Goal: Task Accomplishment & Management: Use online tool/utility

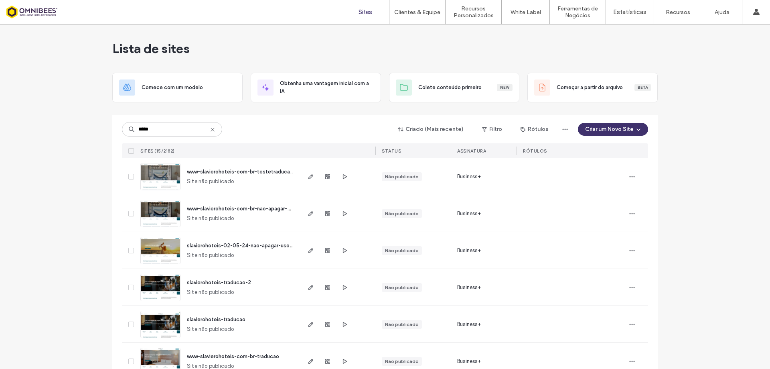
type input "*****"
click at [162, 211] on img at bounding box center [160, 227] width 39 height 55
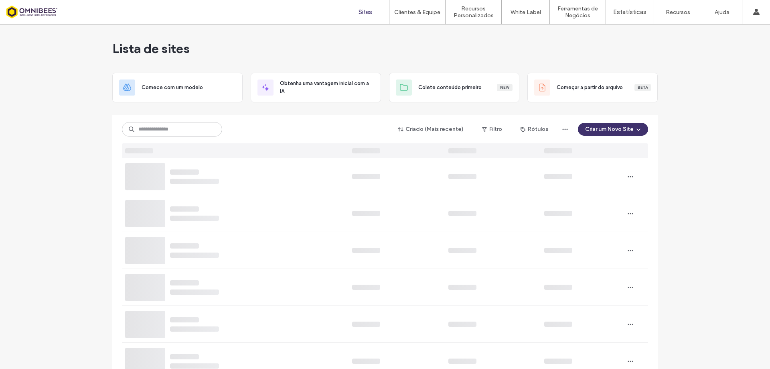
click at [193, 132] on input at bounding box center [172, 129] width 100 height 14
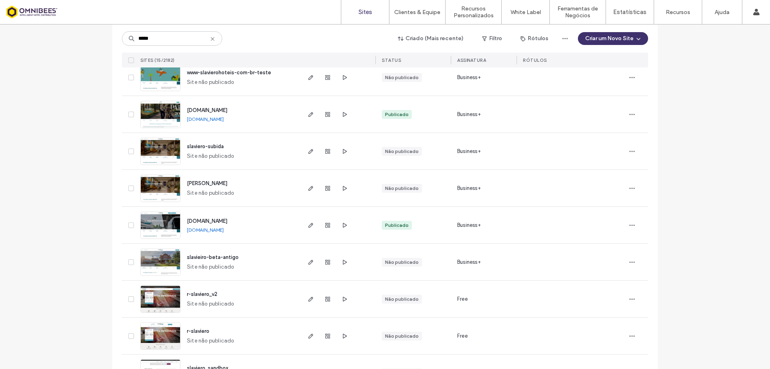
scroll to position [321, 0]
type input "*****"
click at [169, 220] on img at bounding box center [160, 238] width 39 height 55
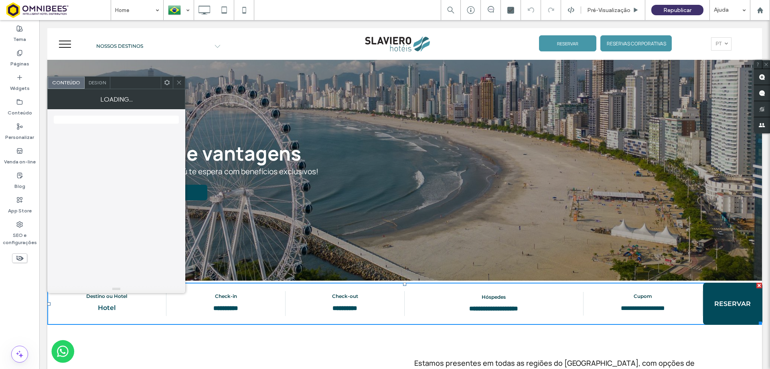
click at [180, 80] on icon at bounding box center [179, 82] width 6 height 6
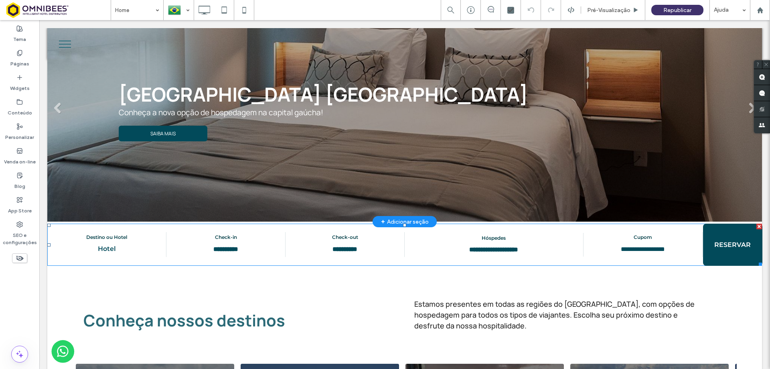
scroll to position [120, 0]
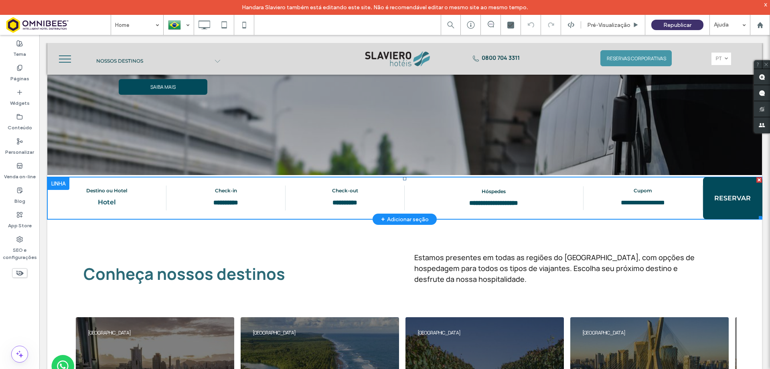
click at [90, 197] on span at bounding box center [404, 198] width 715 height 42
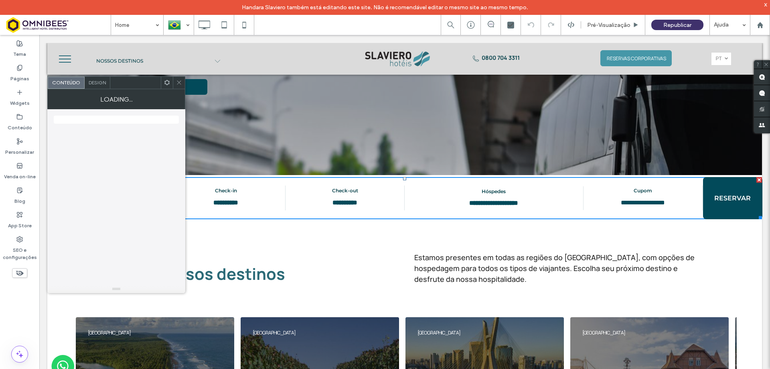
click at [180, 81] on icon at bounding box center [179, 82] width 6 height 6
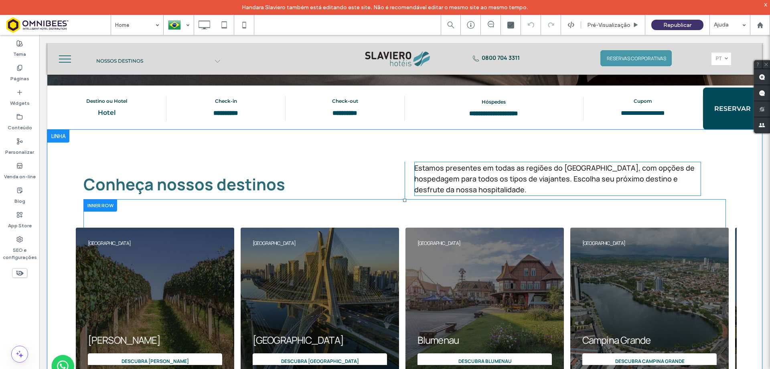
scroll to position [80, 0]
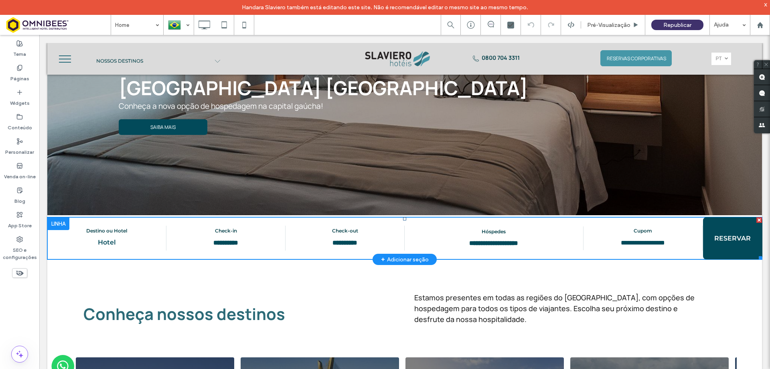
click at [98, 244] on span at bounding box center [404, 238] width 715 height 42
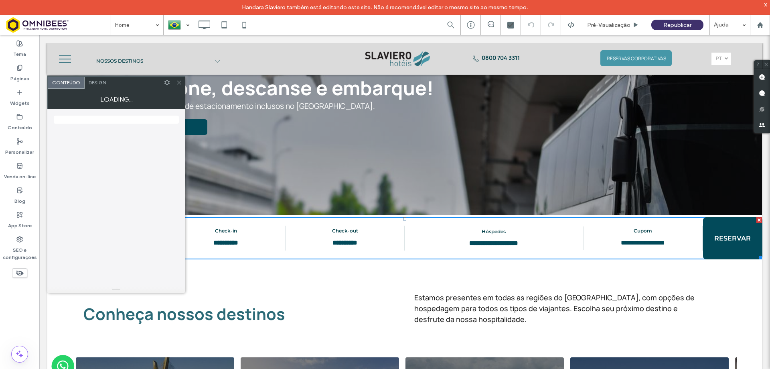
click at [182, 81] on icon at bounding box center [179, 82] width 6 height 6
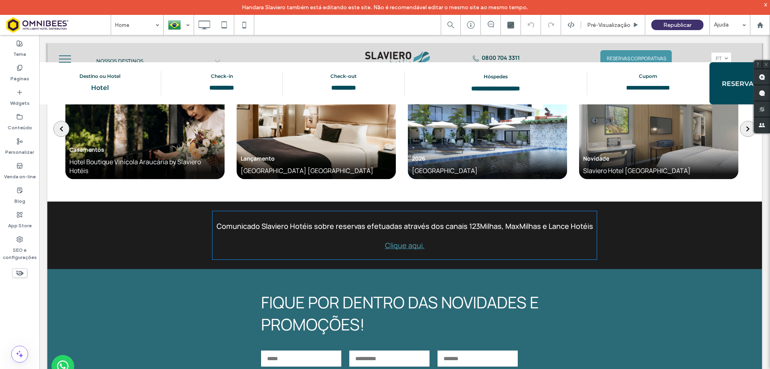
scroll to position [1444, 0]
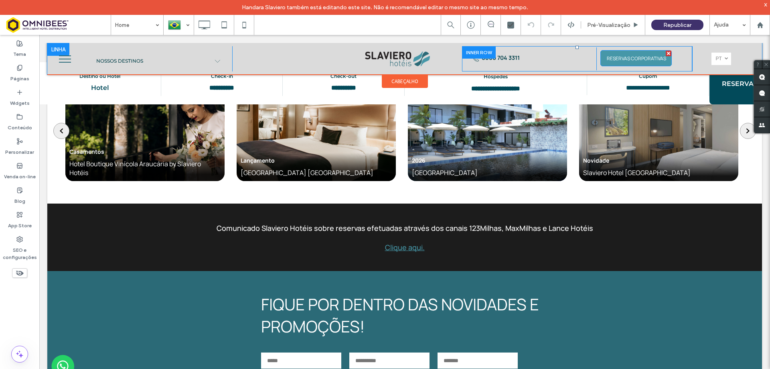
click at [619, 61] on span "RESERVAS CORPORATIVAS" at bounding box center [636, 58] width 65 height 15
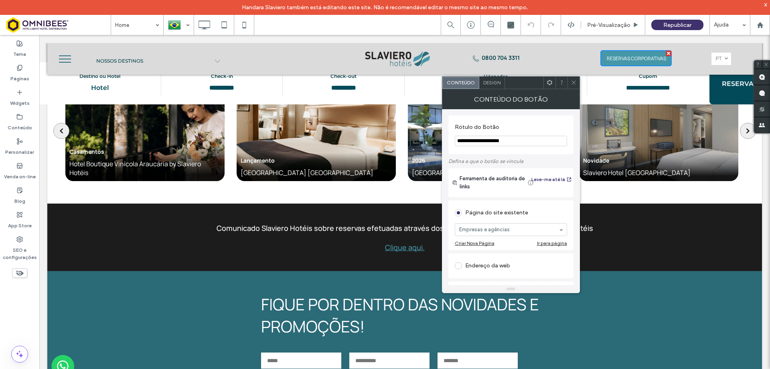
click at [572, 80] on icon at bounding box center [574, 82] width 6 height 6
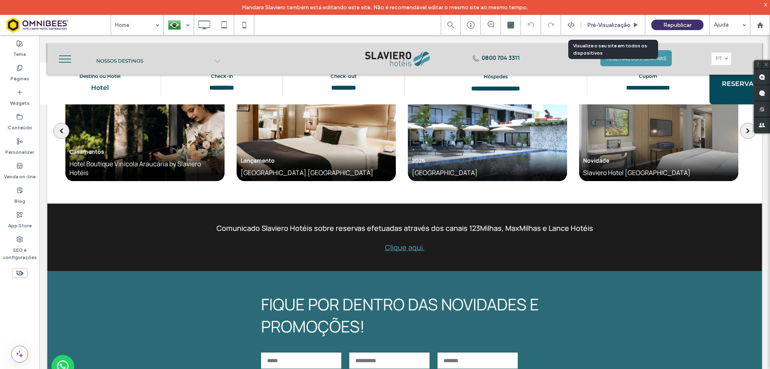
click at [607, 25] on span "Pré-Visualizaçāo" at bounding box center [608, 25] width 43 height 7
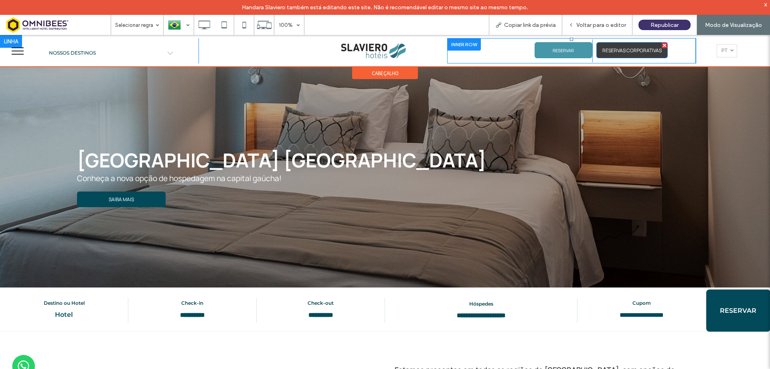
click at [617, 52] on span "RESERVAS CORPORATIVAS" at bounding box center [632, 50] width 65 height 15
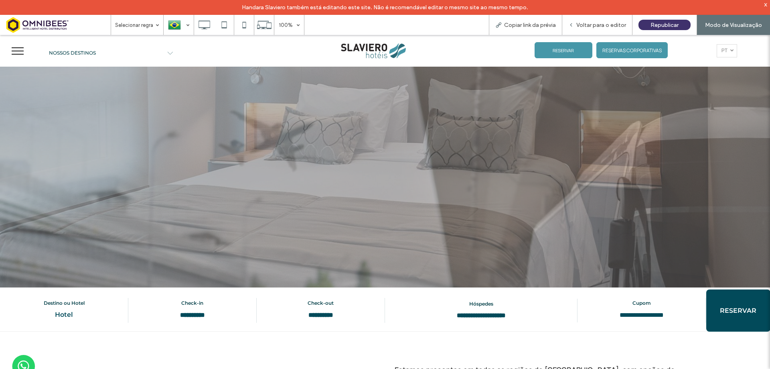
click at [605, 27] on div at bounding box center [385, 184] width 770 height 369
click at [597, 25] on span "Voltar para o editor" at bounding box center [601, 25] width 50 height 7
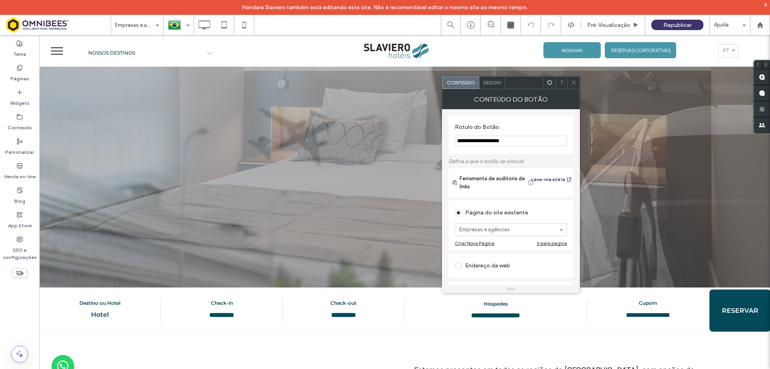
click at [575, 82] on icon at bounding box center [574, 82] width 6 height 6
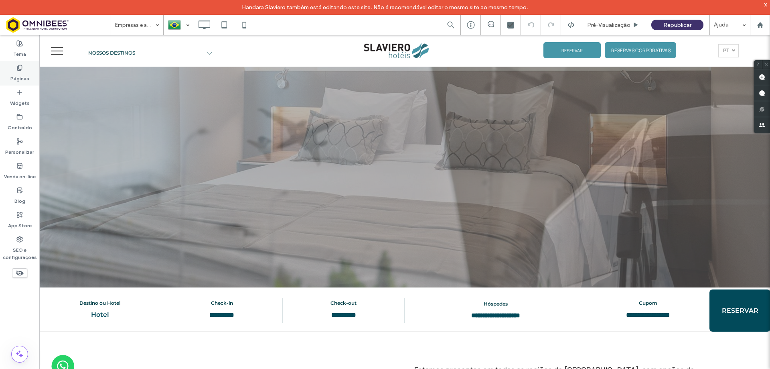
click at [28, 71] on label "Páginas" at bounding box center [19, 76] width 19 height 11
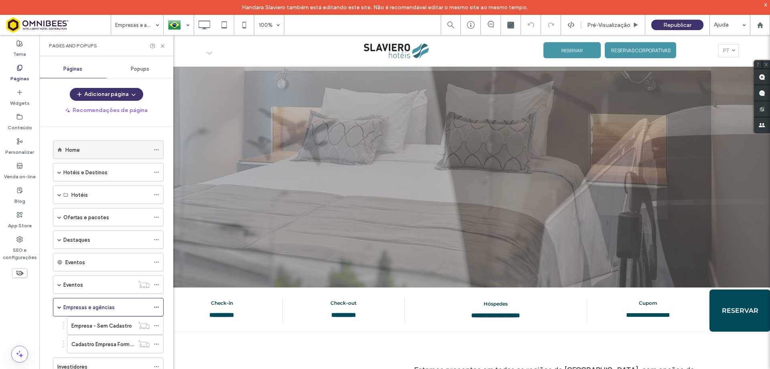
click at [86, 145] on div "Home" at bounding box center [107, 150] width 84 height 18
click at [162, 45] on icon at bounding box center [163, 46] width 6 height 6
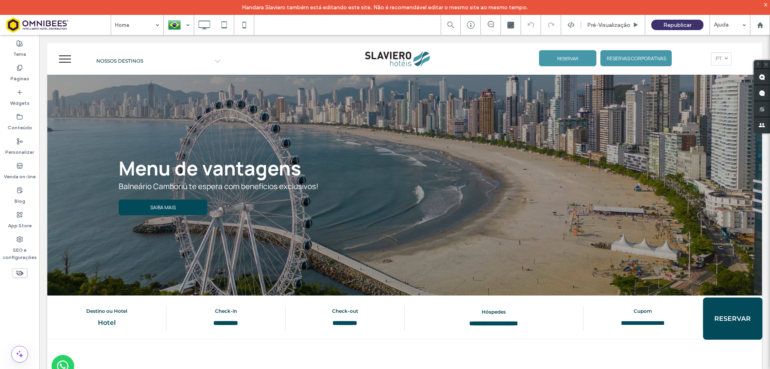
click at [764, 5] on div "x" at bounding box center [766, 4] width 4 height 7
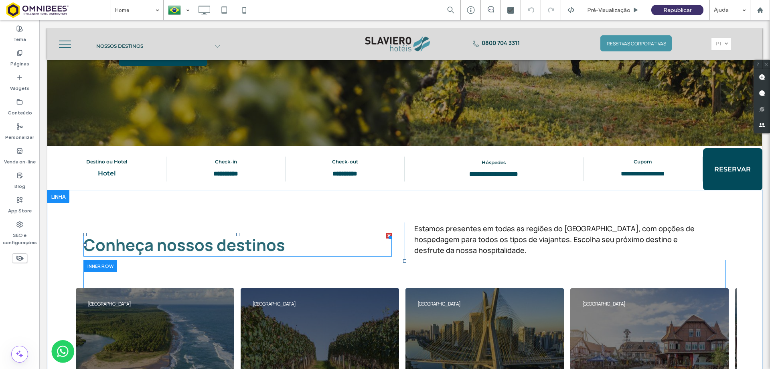
scroll to position [120, 0]
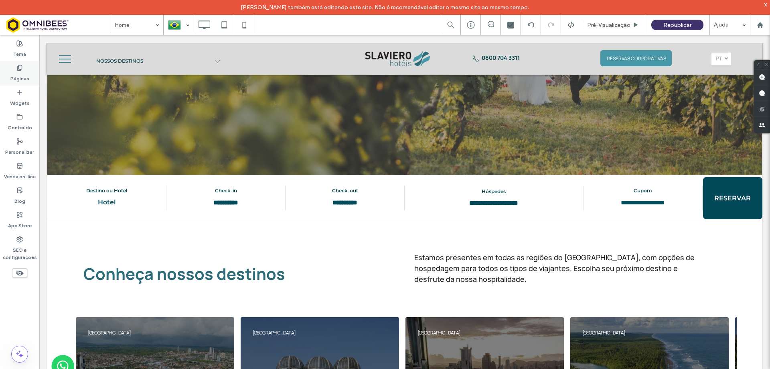
click at [27, 75] on label "Páginas" at bounding box center [19, 76] width 19 height 11
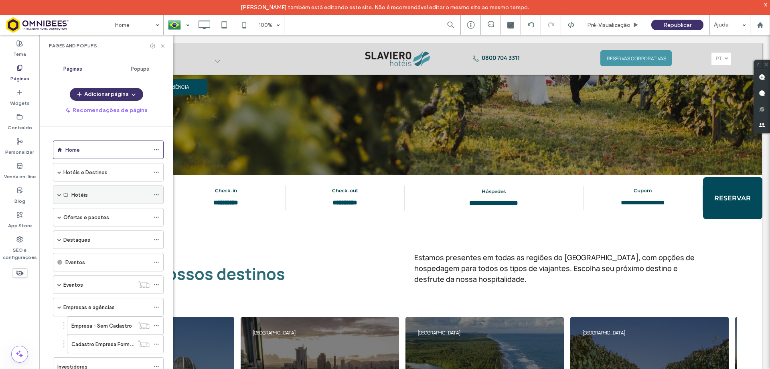
click at [59, 196] on span at bounding box center [59, 195] width 4 height 4
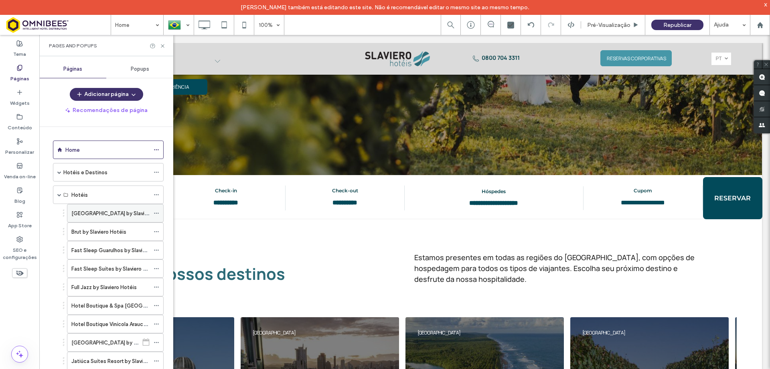
click at [80, 215] on label "[GEOGRAPHIC_DATA] by Slaviero Hotéis" at bounding box center [120, 213] width 99 height 14
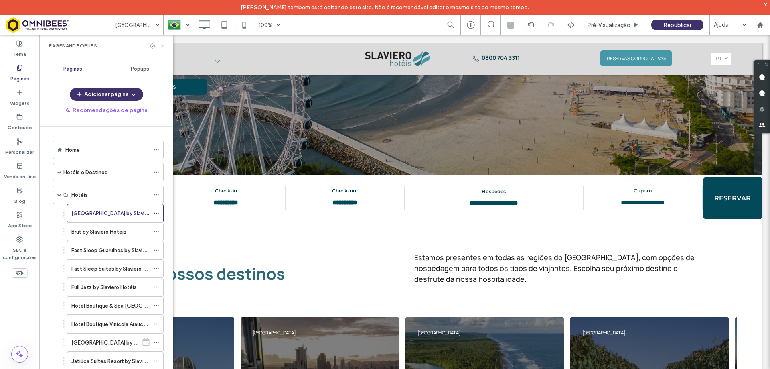
click at [162, 45] on icon at bounding box center [163, 46] width 6 height 6
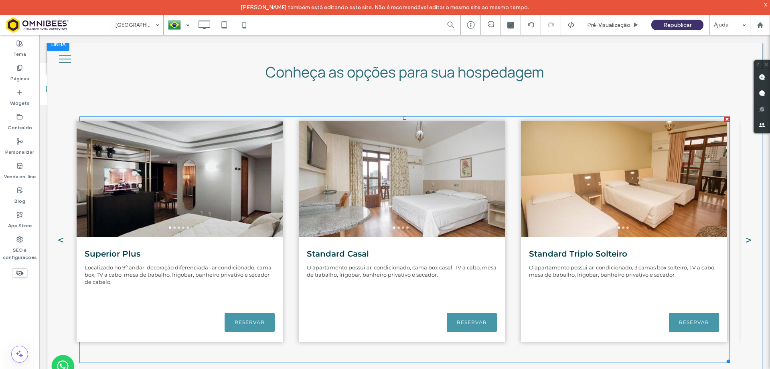
scroll to position [642, 0]
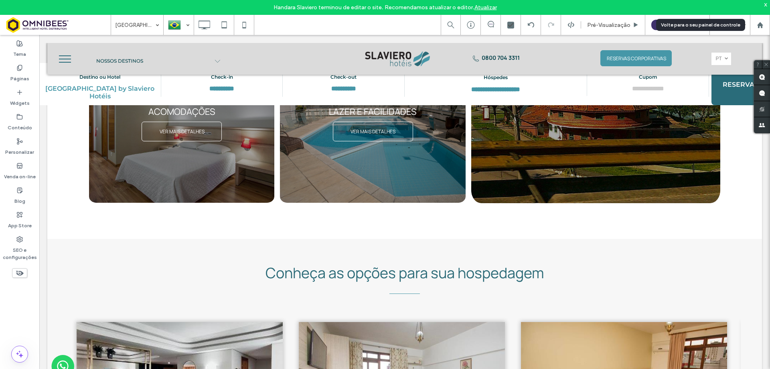
click at [760, 24] on use at bounding box center [760, 25] width 6 height 6
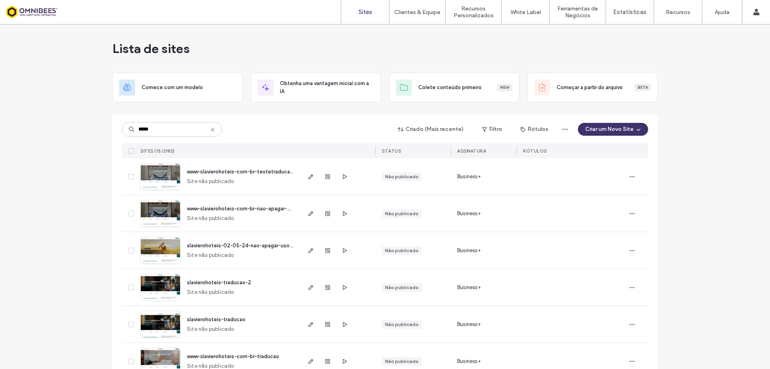
type input "*****"
click at [161, 209] on img at bounding box center [160, 227] width 39 height 55
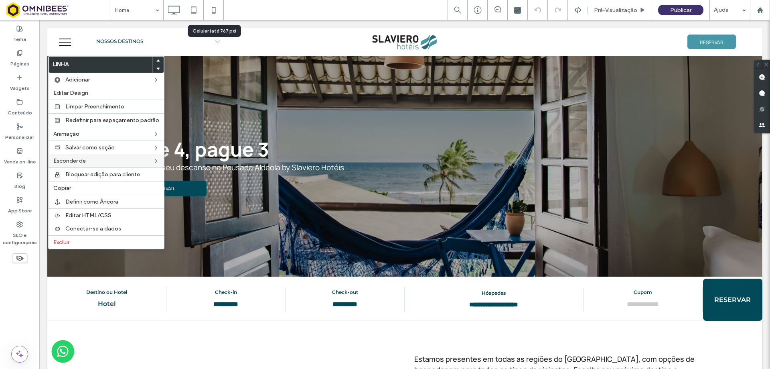
click at [215, 9] on icon at bounding box center [214, 10] width 16 height 16
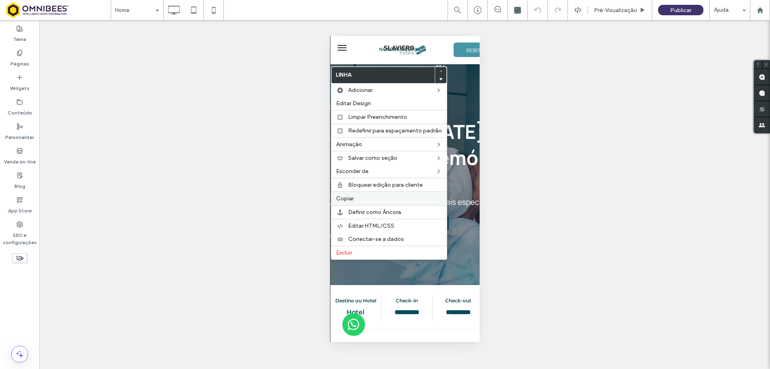
click at [351, 198] on span "Copiar" at bounding box center [345, 198] width 18 height 7
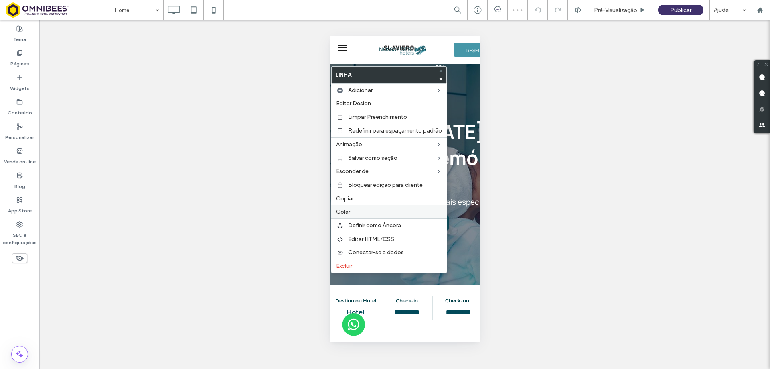
click at [353, 213] on label "Colar" at bounding box center [389, 211] width 106 height 7
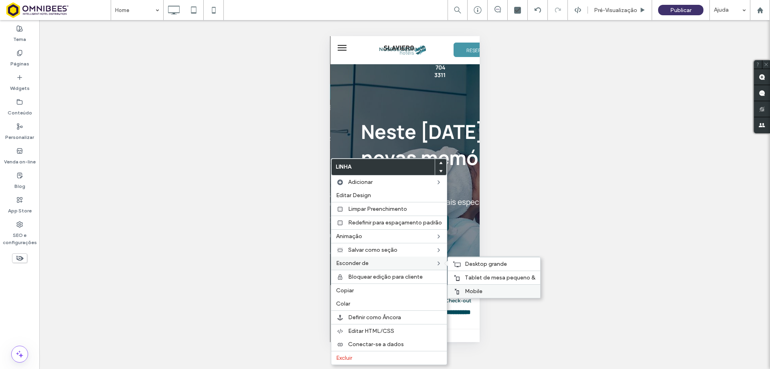
click at [468, 291] on span "Mobile" at bounding box center [474, 291] width 18 height 7
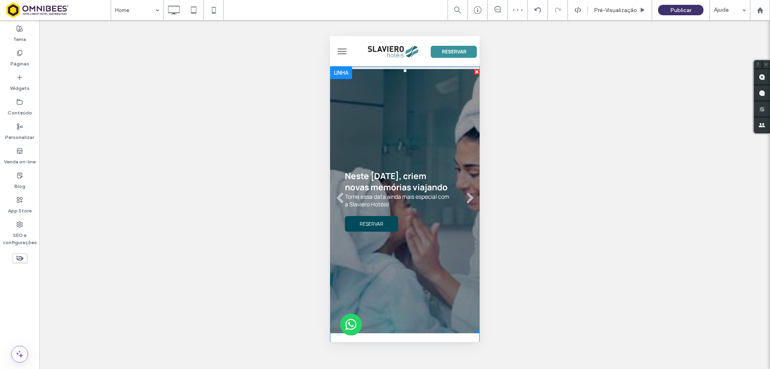
click at [420, 140] on link at bounding box center [405, 201] width 150 height 264
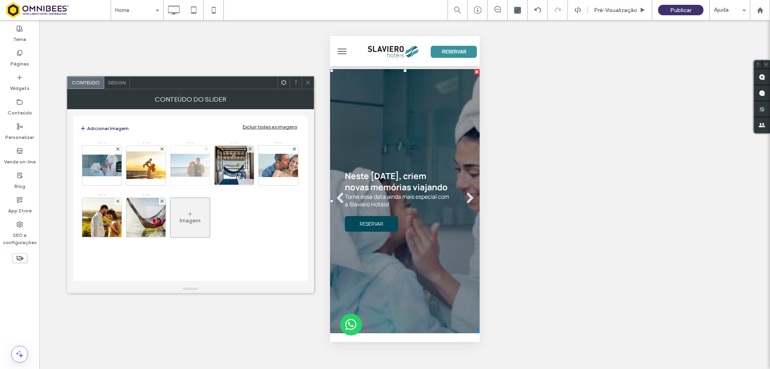
click at [205, 148] on use at bounding box center [206, 148] width 3 height 3
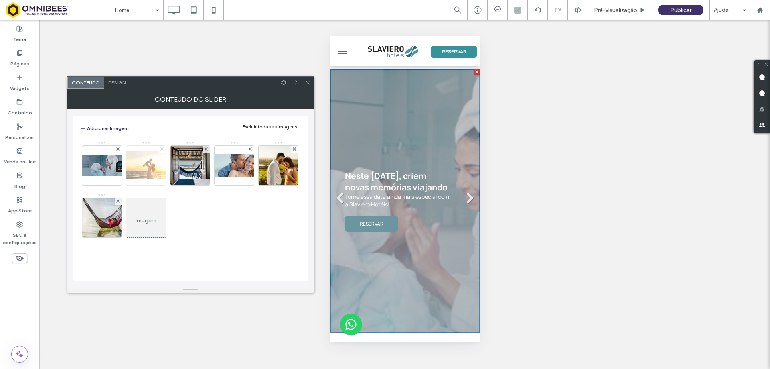
click at [161, 149] on use at bounding box center [161, 148] width 3 height 3
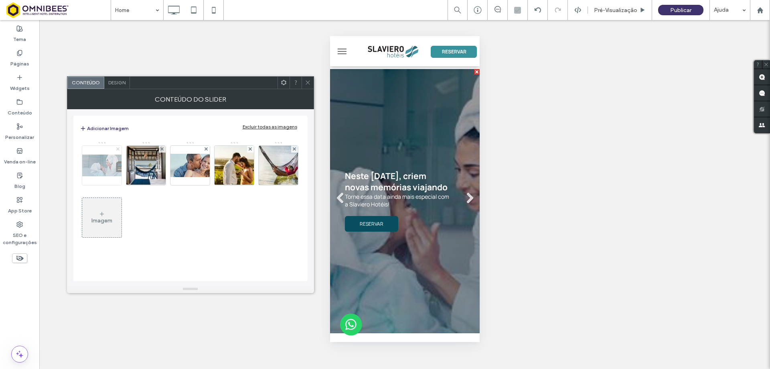
click at [117, 149] on use at bounding box center [117, 148] width 3 height 3
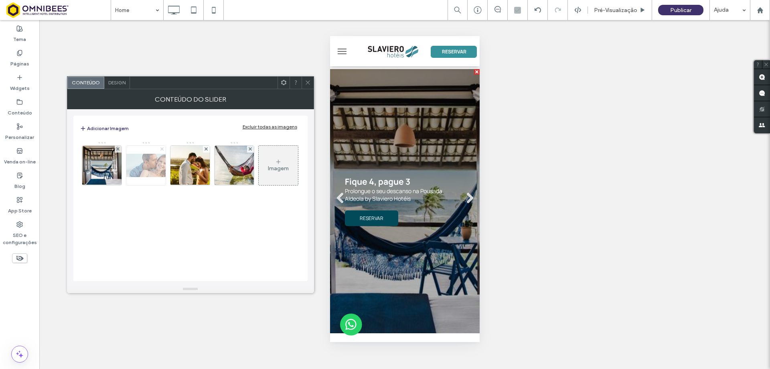
click at [161, 148] on use at bounding box center [161, 148] width 3 height 3
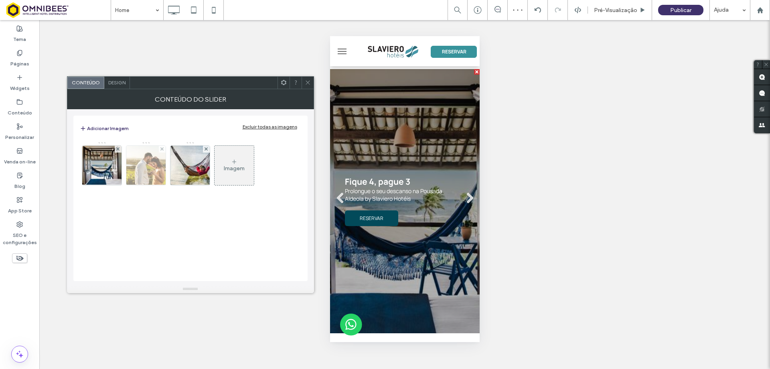
click at [144, 168] on img at bounding box center [145, 165] width 59 height 39
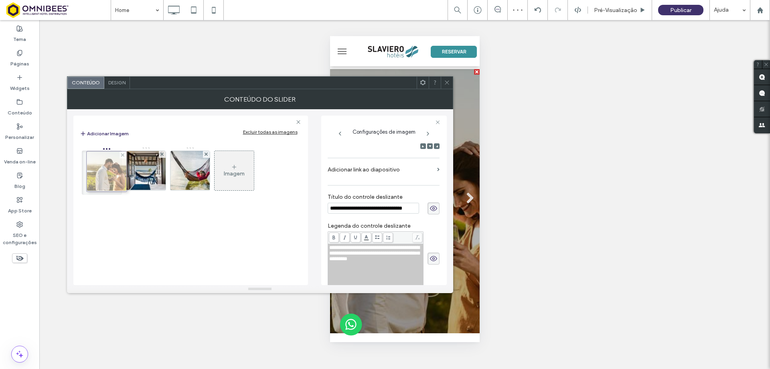
drag, startPoint x: 149, startPoint y: 170, endPoint x: 109, endPoint y: 171, distance: 40.1
click at [446, 80] on icon at bounding box center [447, 82] width 6 height 6
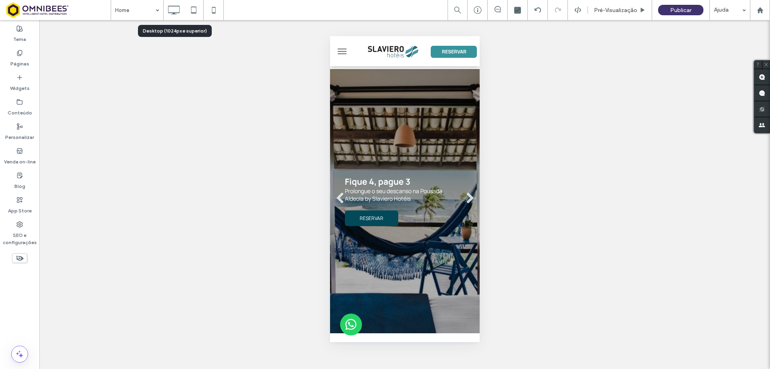
click at [176, 6] on use at bounding box center [174, 10] width 12 height 9
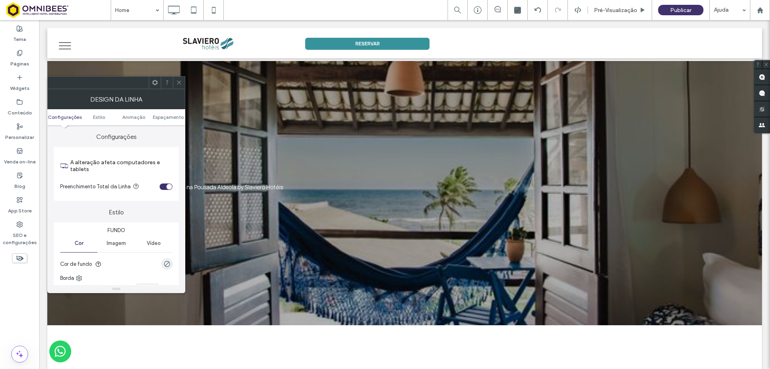
click at [179, 77] on span at bounding box center [179, 83] width 6 height 12
click at [176, 82] on icon at bounding box center [179, 82] width 6 height 6
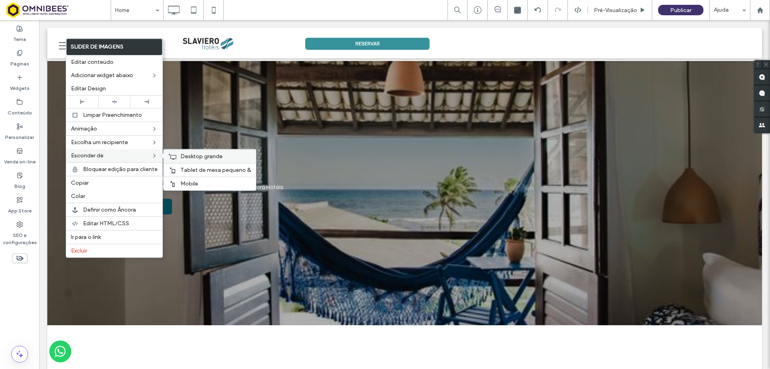
click at [186, 154] on span "Desktop grande" at bounding box center [201, 156] width 42 height 7
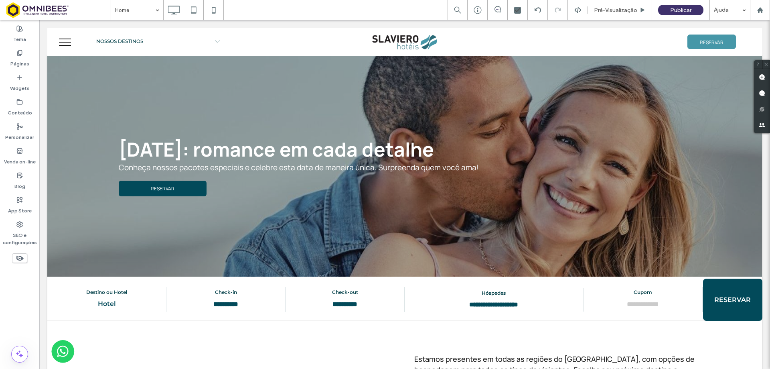
click at [19, 257] on icon at bounding box center [19, 257] width 9 height 9
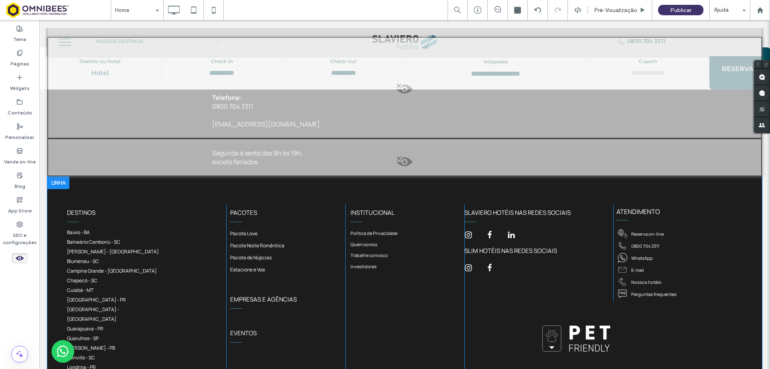
scroll to position [2803, 0]
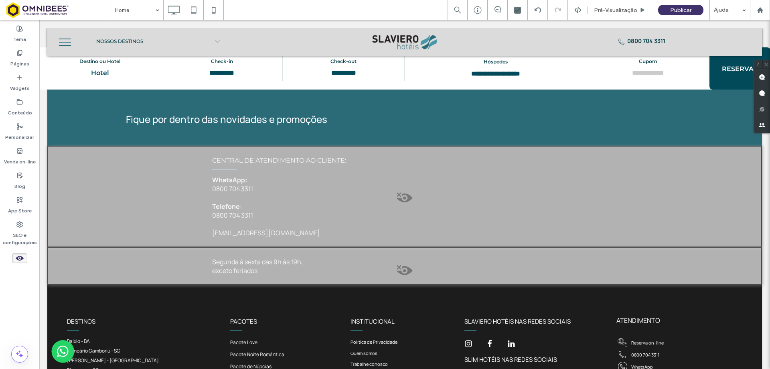
drag, startPoint x: 20, startPoint y: 259, endPoint x: 29, endPoint y: 248, distance: 14.5
click at [20, 259] on icon at bounding box center [19, 257] width 9 height 9
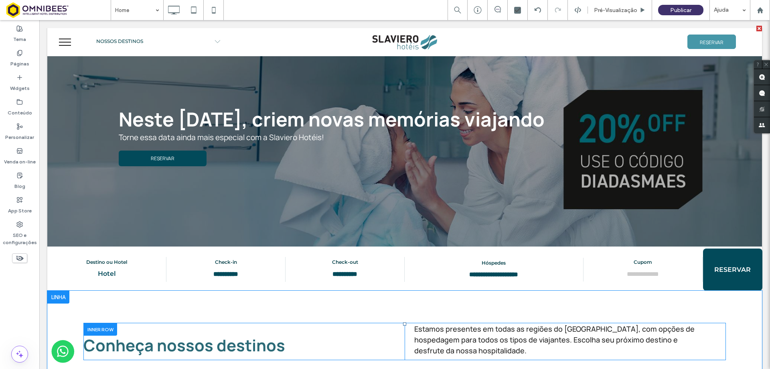
scroll to position [0, 0]
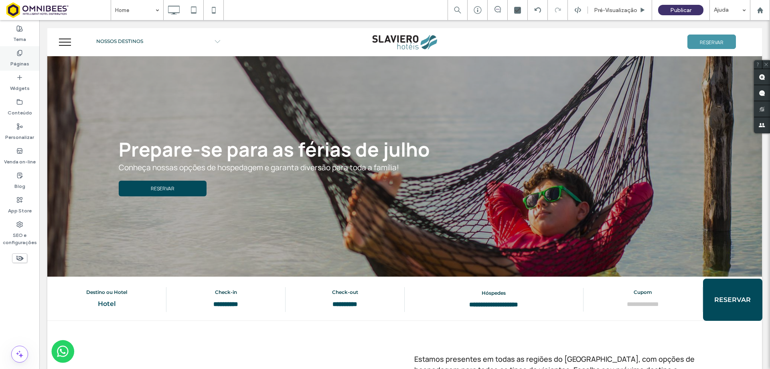
click at [19, 59] on label "Páginas" at bounding box center [19, 61] width 19 height 11
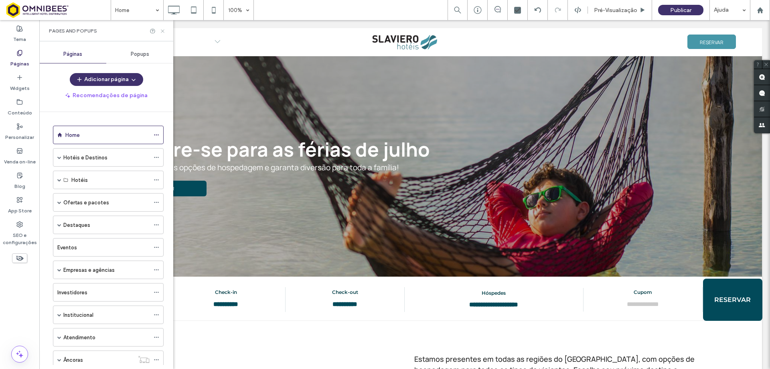
click at [164, 31] on icon at bounding box center [163, 31] width 6 height 6
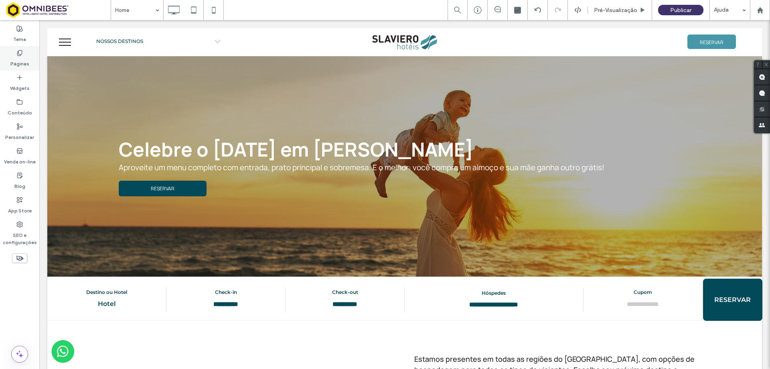
click at [22, 59] on label "Páginas" at bounding box center [19, 61] width 19 height 11
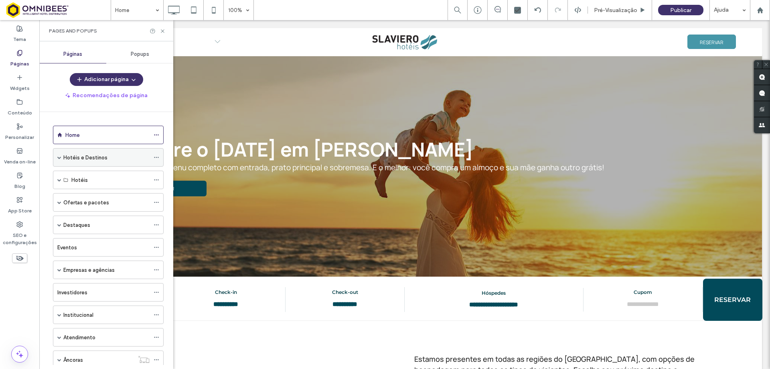
click at [60, 158] on span at bounding box center [59, 157] width 4 height 4
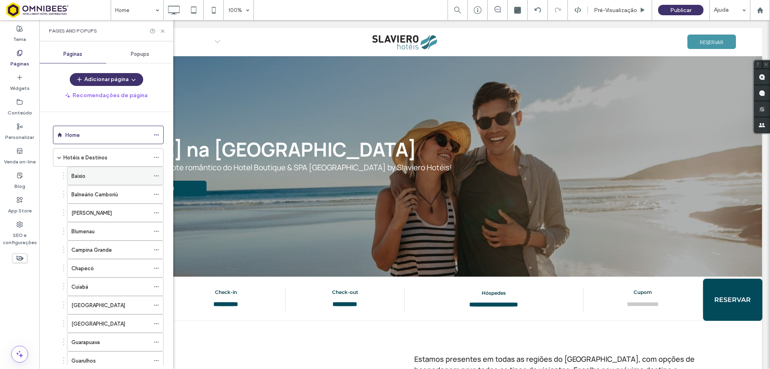
click at [158, 174] on icon at bounding box center [157, 176] width 6 height 6
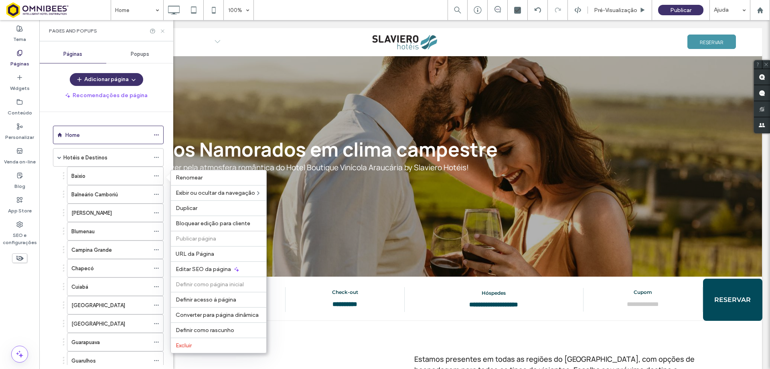
click at [163, 29] on icon at bounding box center [163, 31] width 6 height 6
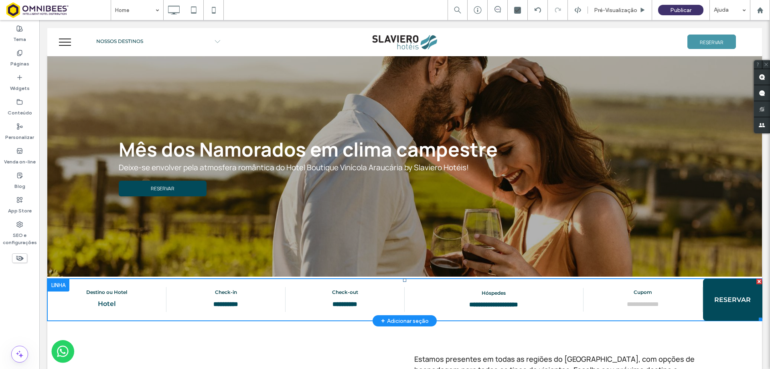
click at [298, 294] on span at bounding box center [404, 299] width 715 height 42
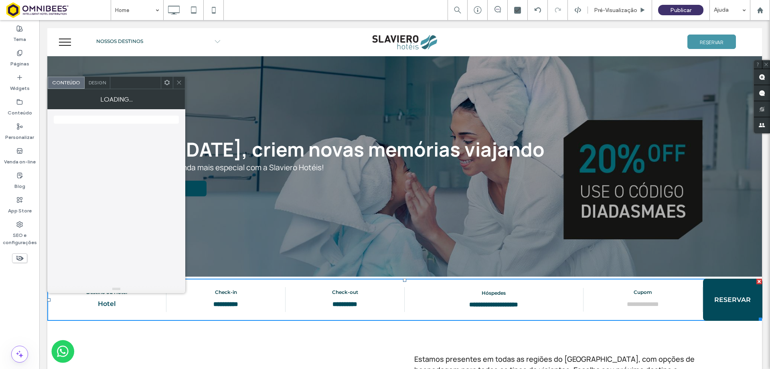
click at [179, 81] on icon at bounding box center [179, 82] width 6 height 6
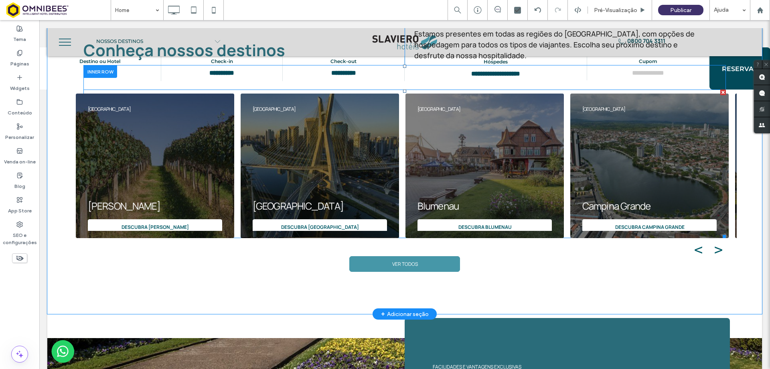
scroll to position [321, 0]
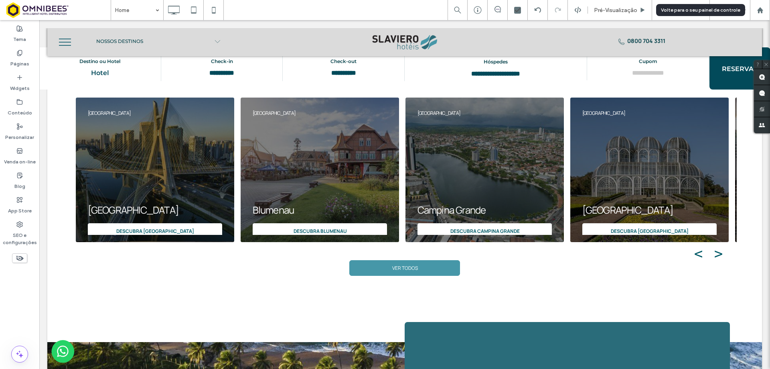
click at [760, 7] on icon at bounding box center [760, 10] width 7 height 7
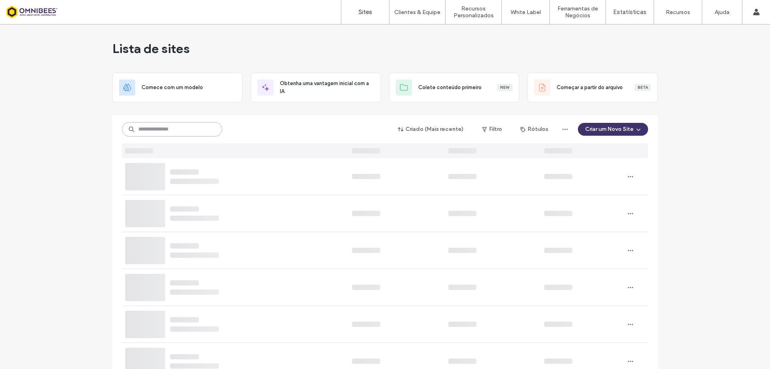
click at [194, 131] on input at bounding box center [172, 129] width 100 height 14
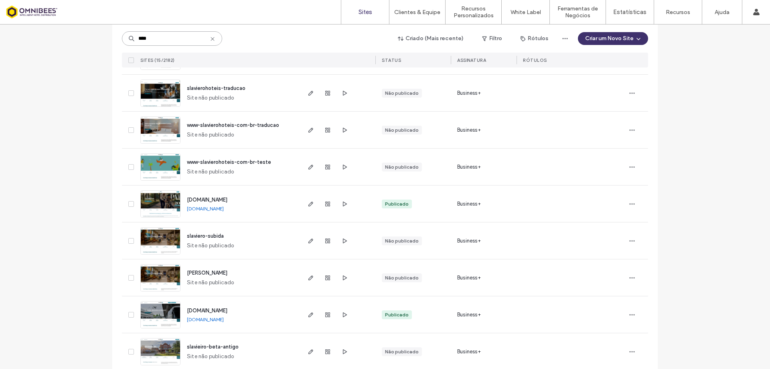
scroll to position [353, 0]
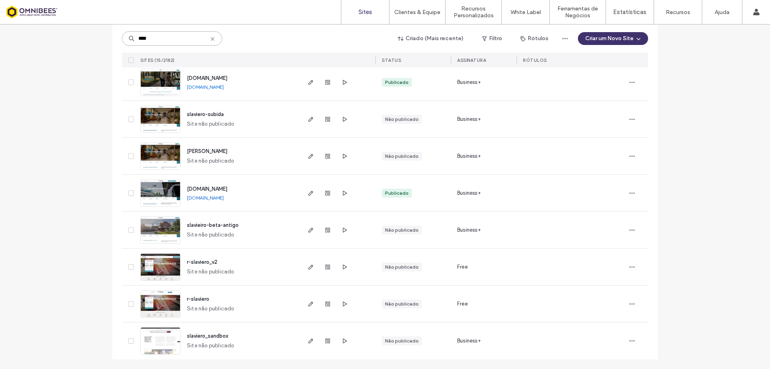
type input "****"
click at [164, 194] on img at bounding box center [160, 207] width 39 height 55
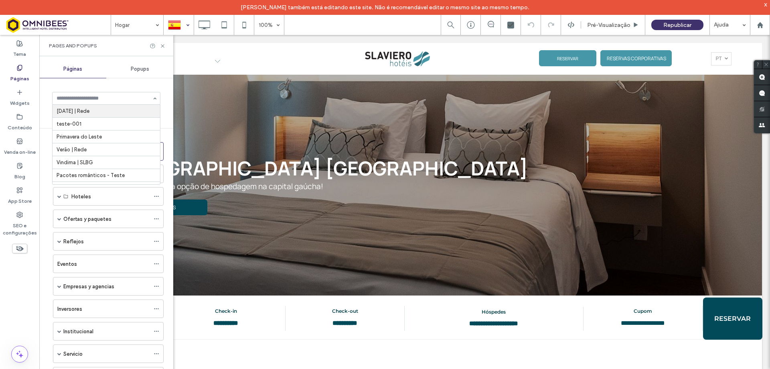
click at [161, 77] on div "Popups" at bounding box center [139, 69] width 67 height 18
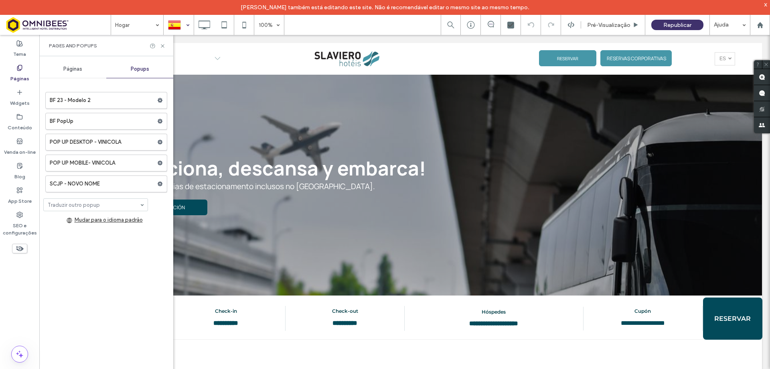
click at [79, 69] on span "Páginas" at bounding box center [72, 69] width 19 height 6
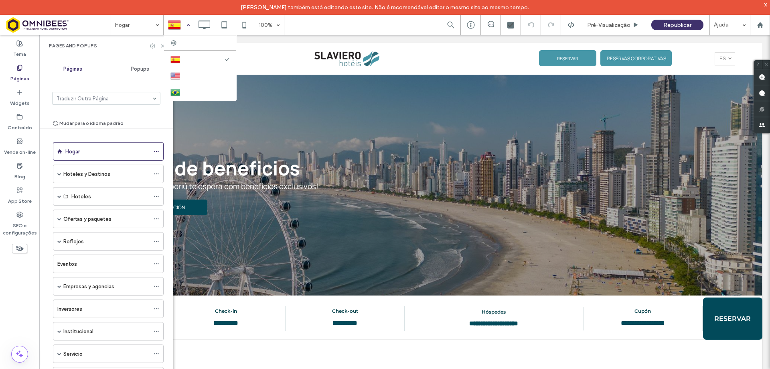
click at [177, 25] on div at bounding box center [178, 24] width 29 height 19
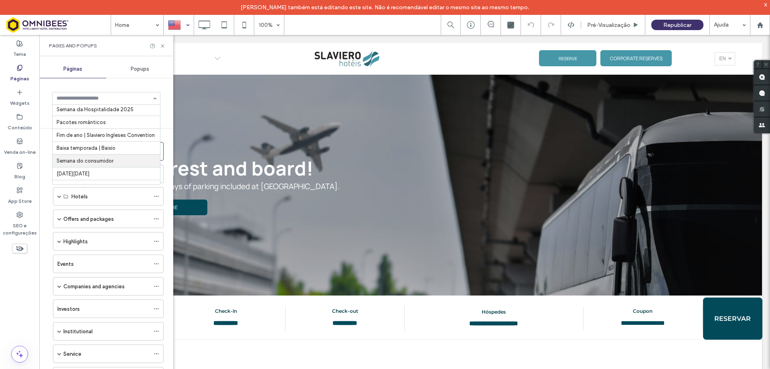
scroll to position [90, 0]
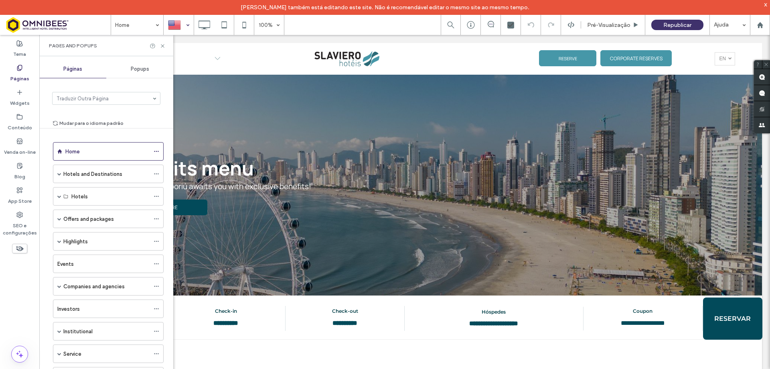
click at [164, 83] on div "Páginas Popups Traduzir Outra Página Mudar para o idioma padrão Home Hotels and…" at bounding box center [106, 219] width 134 height 319
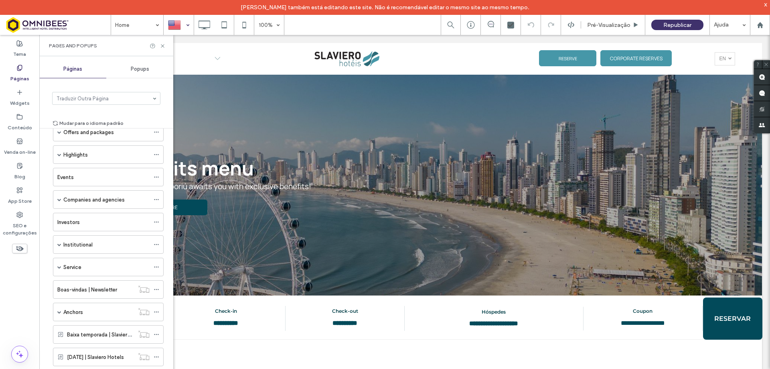
scroll to position [0, 0]
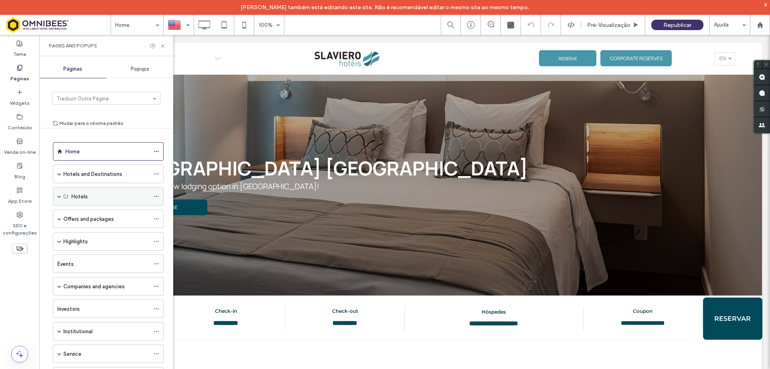
click at [156, 196] on use at bounding box center [156, 196] width 4 height 1
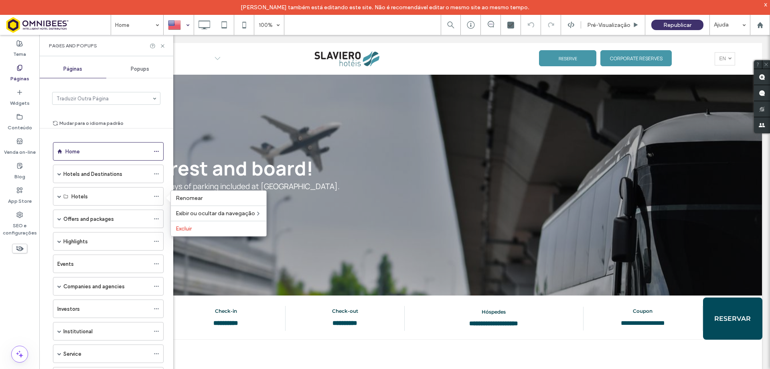
click at [161, 115] on div "Traduzir Outra Página Mudar para o idioma padrão" at bounding box center [106, 103] width 134 height 30
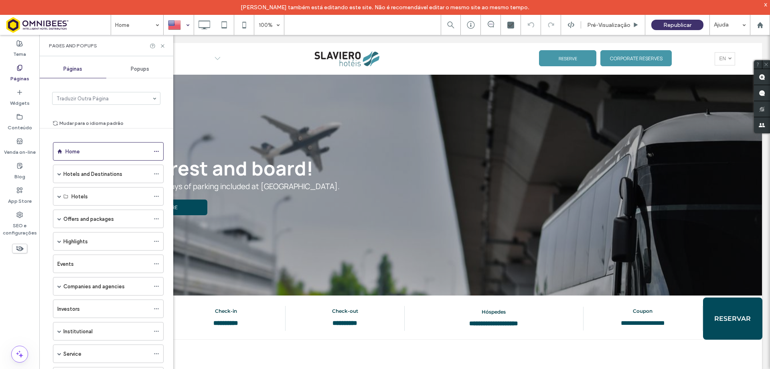
click at [178, 26] on div at bounding box center [178, 24] width 29 height 19
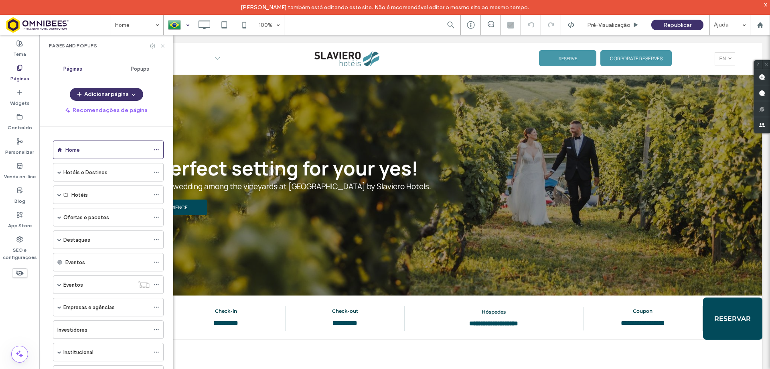
click at [163, 45] on icon at bounding box center [163, 46] width 6 height 6
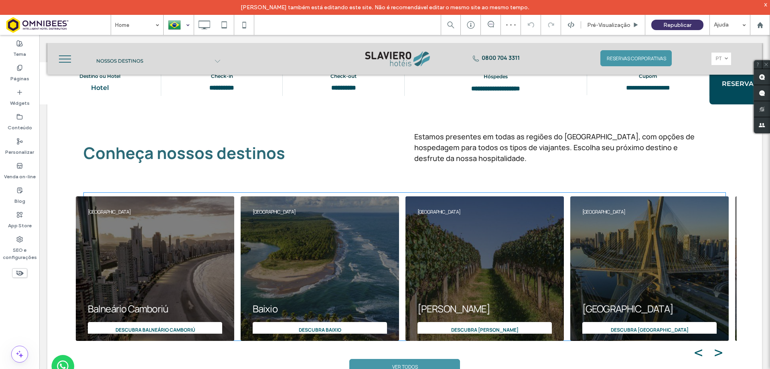
scroll to position [281, 0]
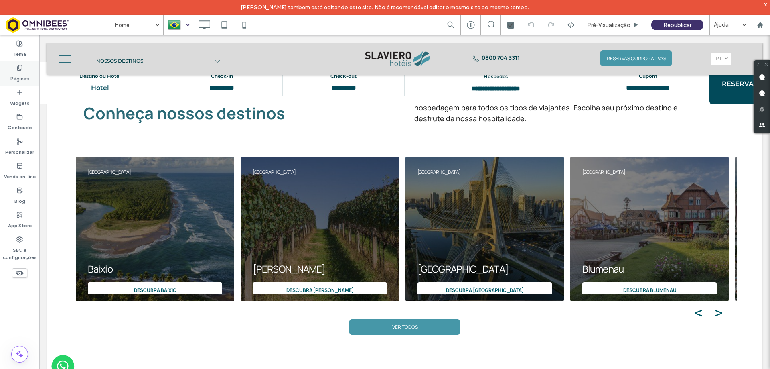
click at [20, 74] on label "Páginas" at bounding box center [19, 76] width 19 height 11
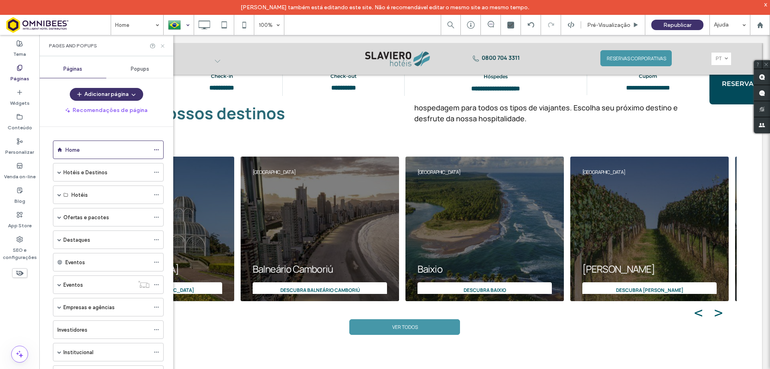
click at [165, 45] on icon at bounding box center [163, 46] width 6 height 6
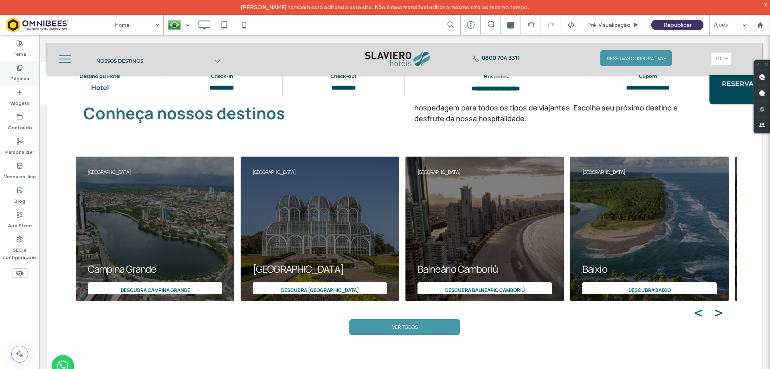
click at [21, 71] on label "Páginas" at bounding box center [19, 76] width 19 height 11
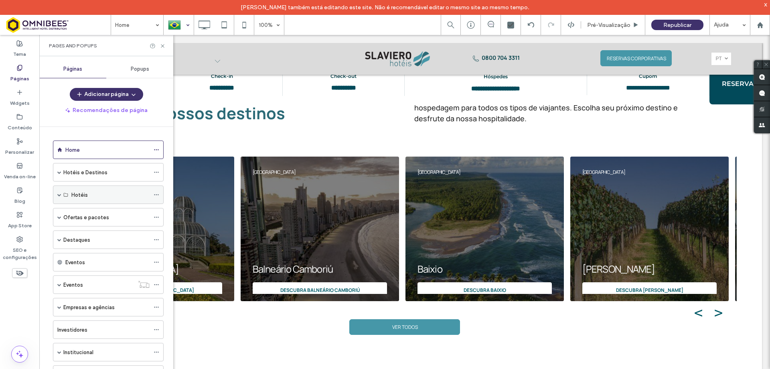
click at [61, 195] on div "Hotéis" at bounding box center [108, 194] width 111 height 18
click at [59, 193] on span at bounding box center [59, 195] width 4 height 4
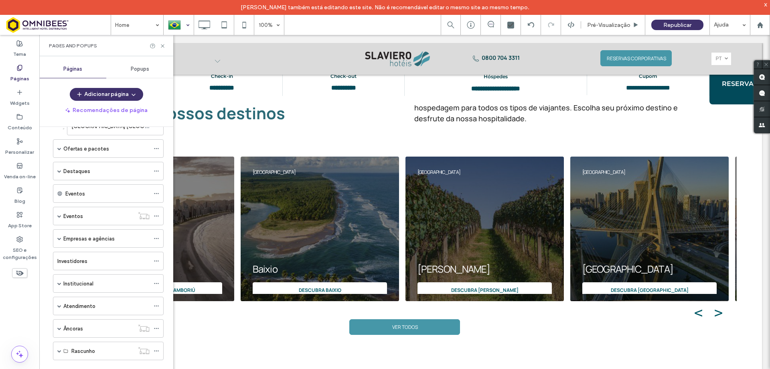
scroll to position [844, 0]
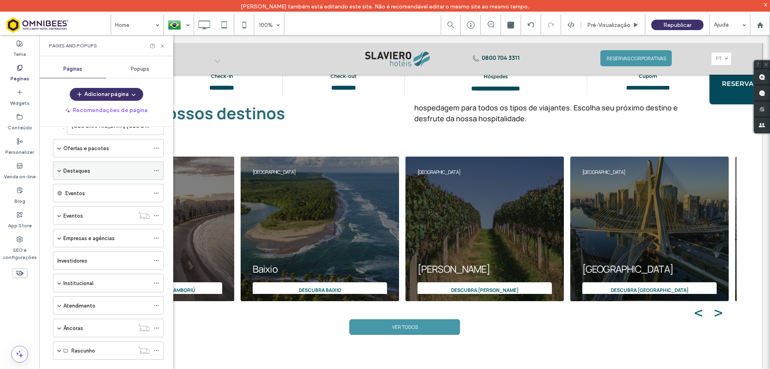
click at [59, 169] on span at bounding box center [59, 170] width 4 height 4
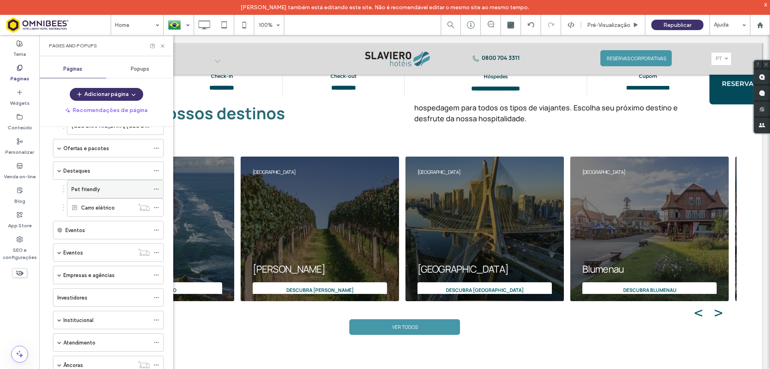
click at [115, 189] on div "Pet friendly" at bounding box center [110, 189] width 78 height 8
click at [156, 187] on icon at bounding box center [157, 189] width 6 height 6
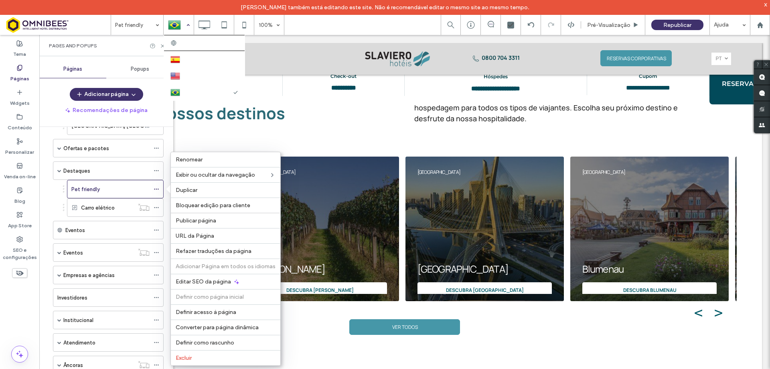
click at [181, 26] on div at bounding box center [178, 24] width 29 height 19
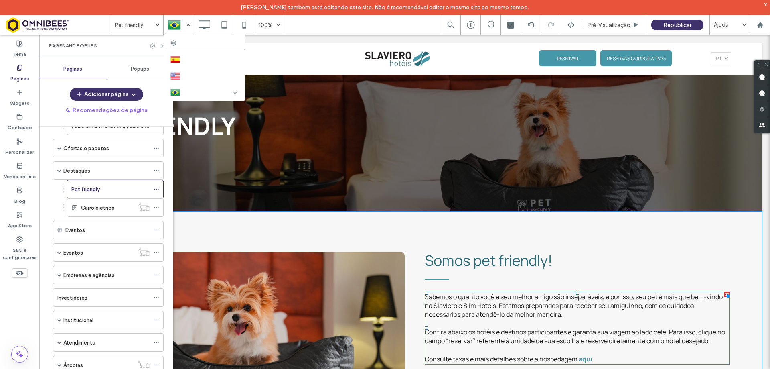
click at [454, 300] on span "Sabemos o quanto você e seu melhor amigo são inseparáveis, e por isso, seu pet …" at bounding box center [574, 305] width 298 height 26
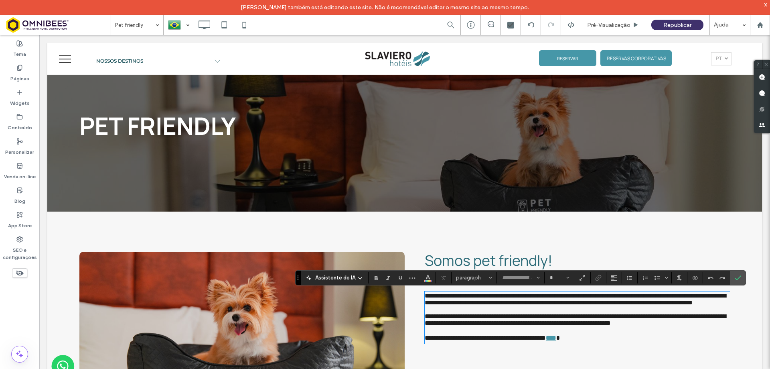
type input "*******"
type input "**"
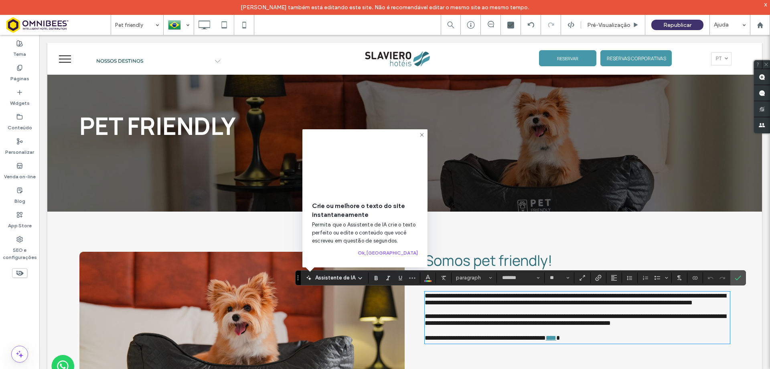
click at [514, 224] on div "**********" at bounding box center [404, 331] width 715 height 241
click at [738, 276] on icon "Confirmar" at bounding box center [738, 277] width 6 height 6
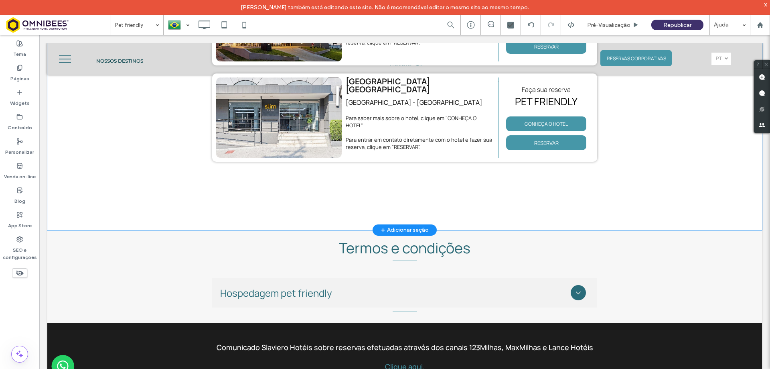
scroll to position [2863, 0]
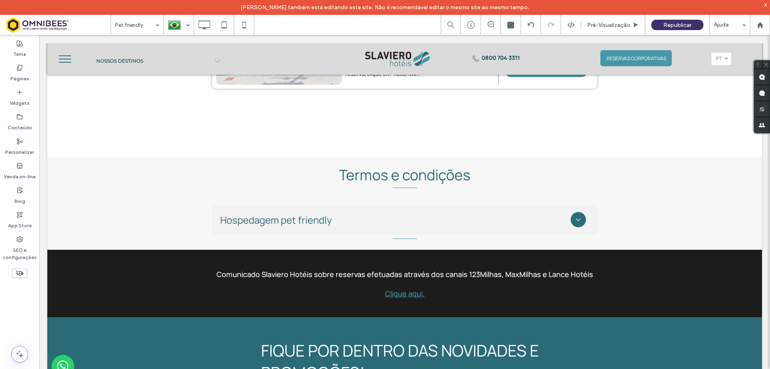
click at [181, 27] on div at bounding box center [178, 24] width 29 height 19
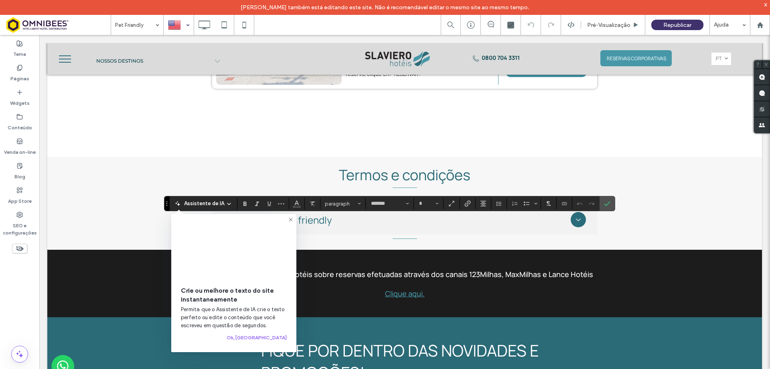
type input "**"
click at [297, 203] on use "Cor" at bounding box center [297, 203] width 4 height 4
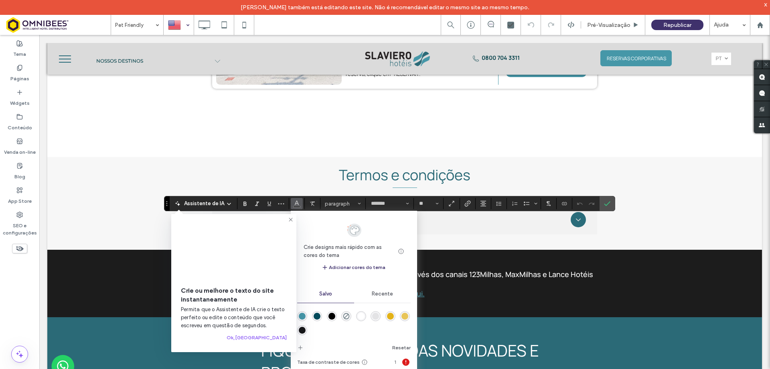
click at [361, 317] on div "rgba(255,255,255,1)" at bounding box center [361, 315] width 7 height 7
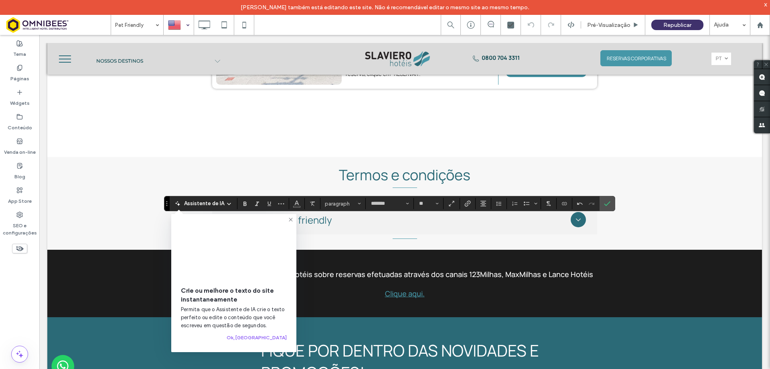
click at [290, 217] on icon at bounding box center [291, 219] width 6 height 6
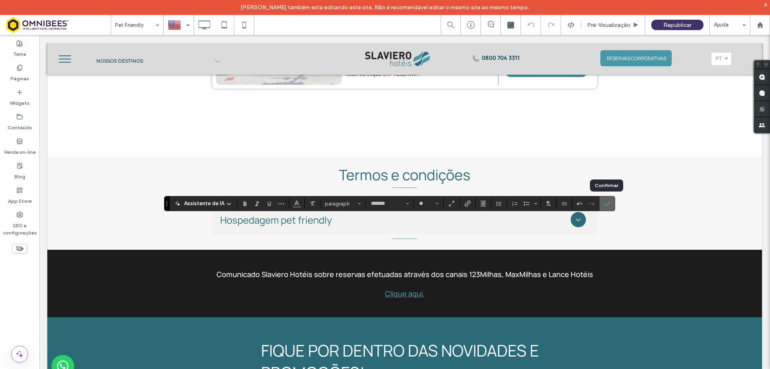
click at [605, 205] on use "Confirmar" at bounding box center [607, 203] width 6 height 5
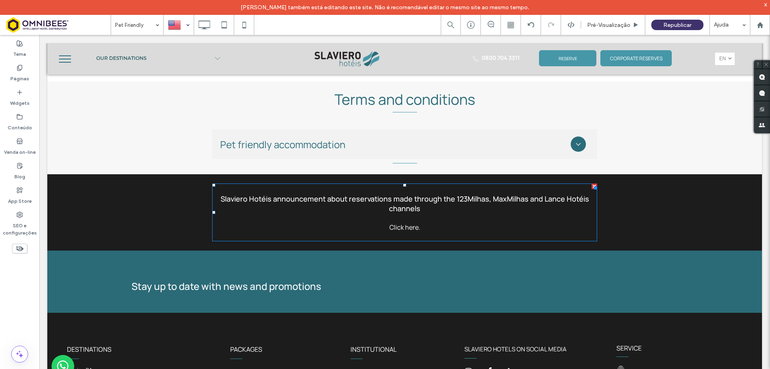
scroll to position [2888, 0]
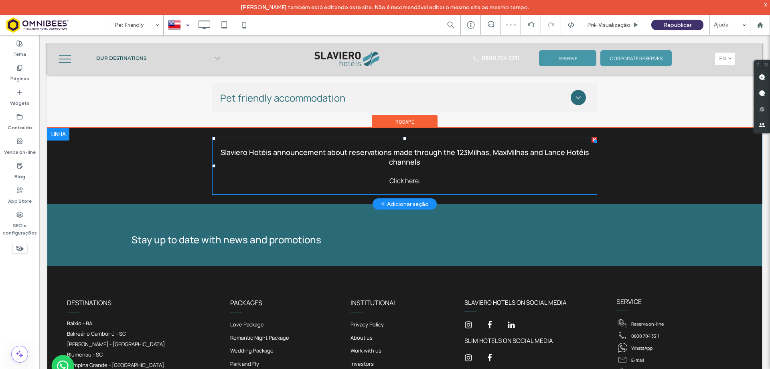
click at [449, 184] on p "Click here." at bounding box center [404, 180] width 385 height 9
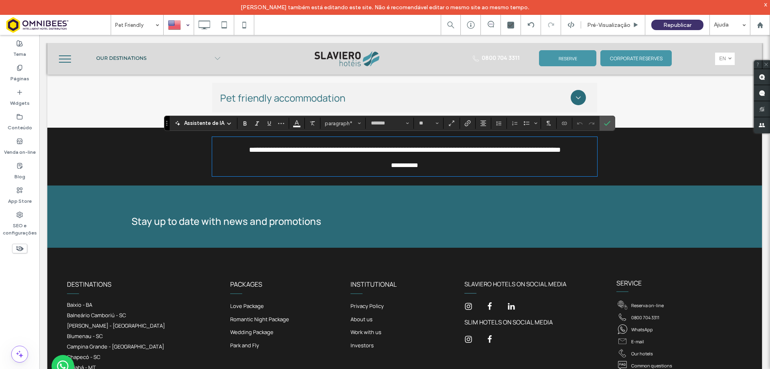
click at [351, 227] on h5 "Stay up to date with news and promotions" at bounding box center [226, 220] width 326 height 13
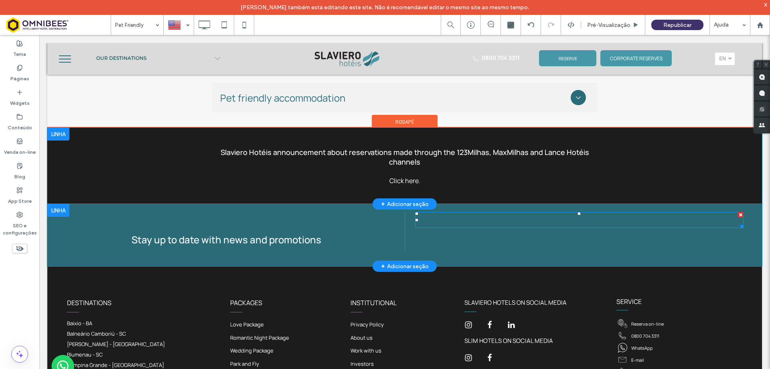
click at [514, 223] on span at bounding box center [579, 220] width 328 height 16
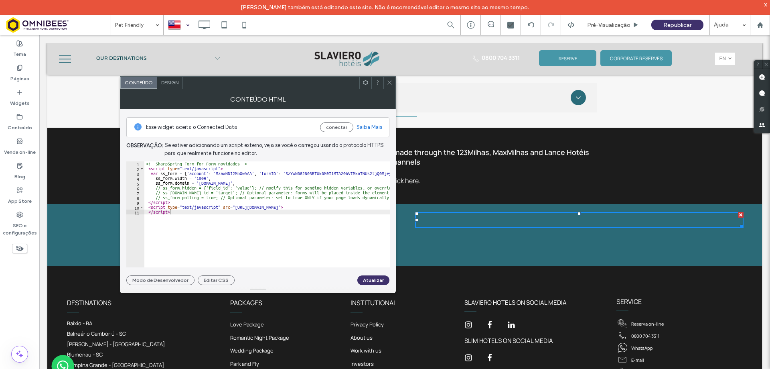
click at [389, 84] on icon at bounding box center [390, 82] width 6 height 6
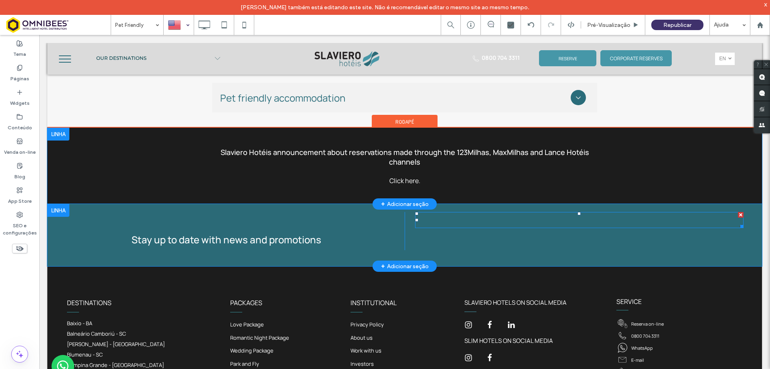
click at [510, 221] on span at bounding box center [579, 220] width 328 height 16
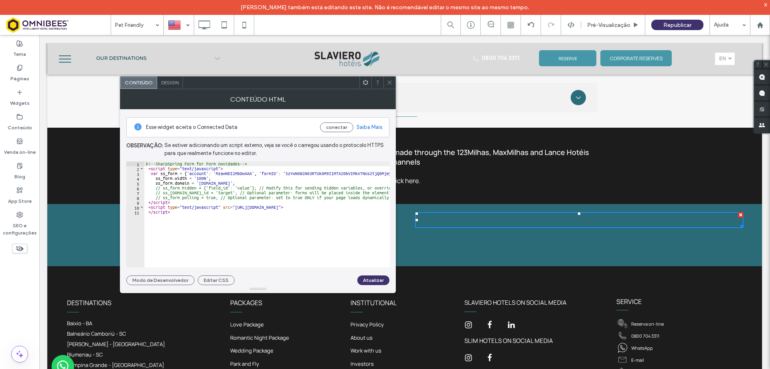
click at [388, 83] on icon at bounding box center [390, 82] width 6 height 6
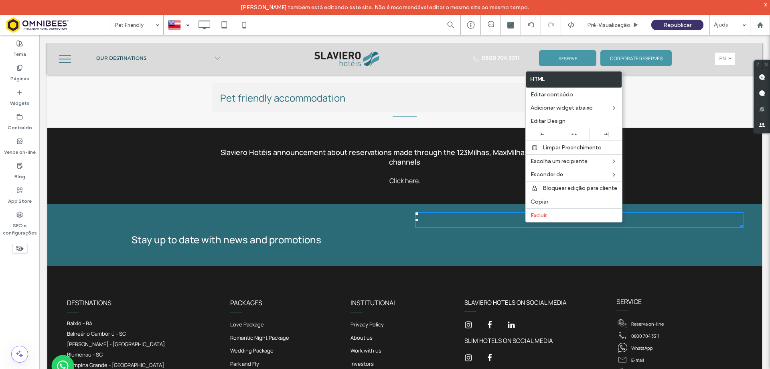
click at [491, 217] on div at bounding box center [579, 220] width 328 height 16
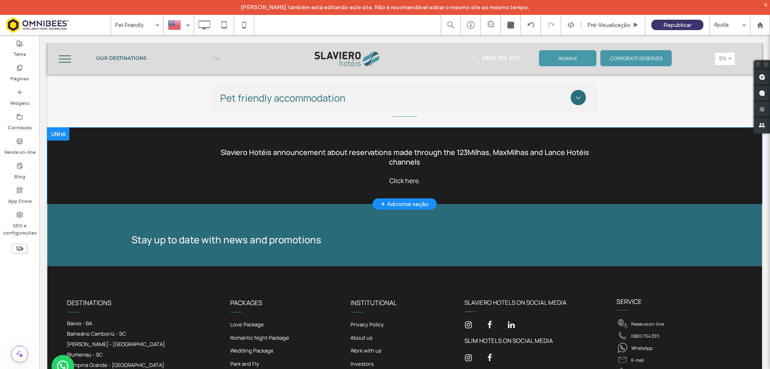
click at [179, 21] on div at bounding box center [178, 24] width 29 height 19
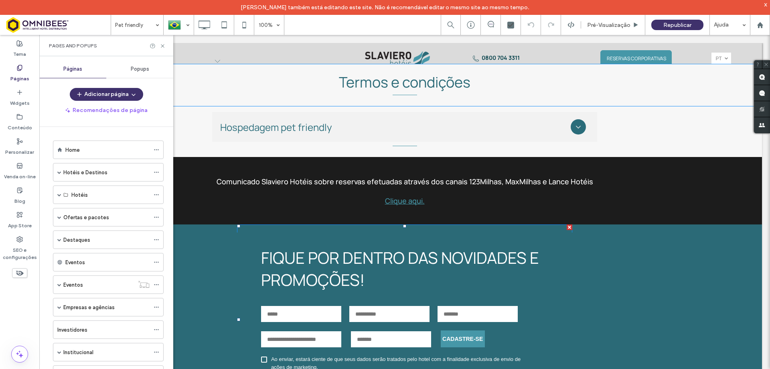
scroll to position [2968, 0]
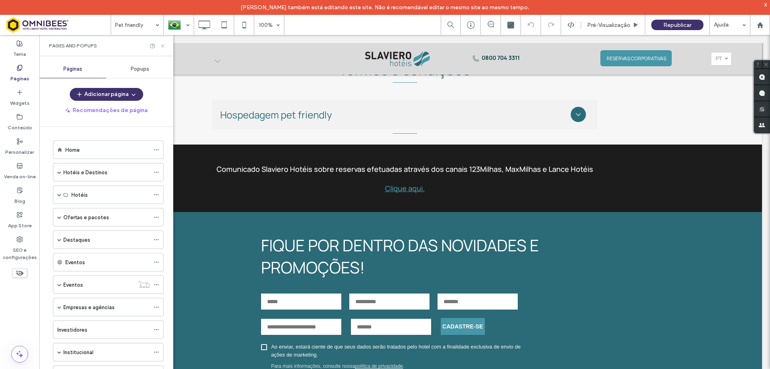
click at [162, 45] on icon at bounding box center [163, 46] width 6 height 6
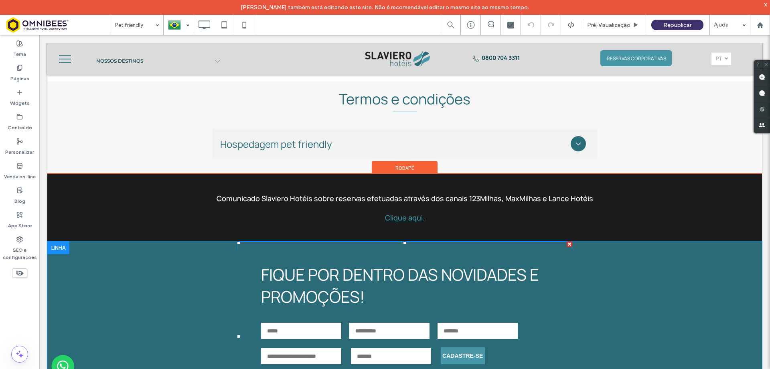
scroll to position [3048, 0]
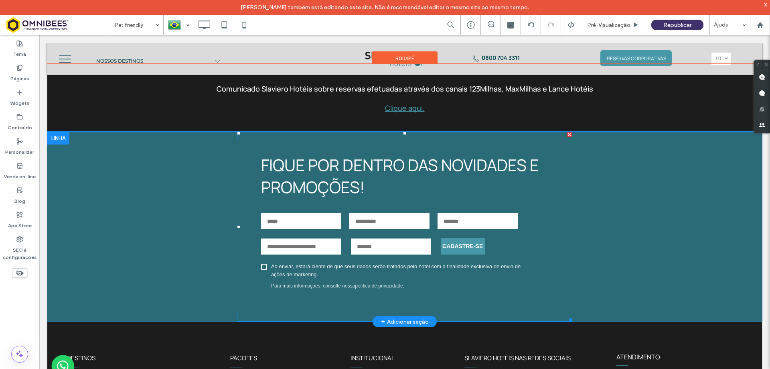
click at [434, 199] on span at bounding box center [404, 227] width 335 height 190
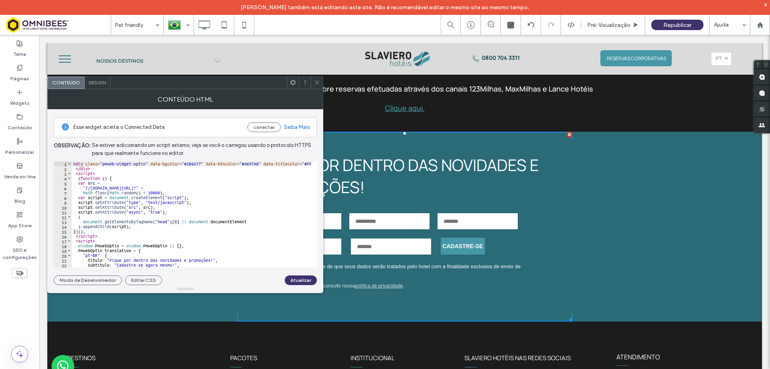
scroll to position [72, 0]
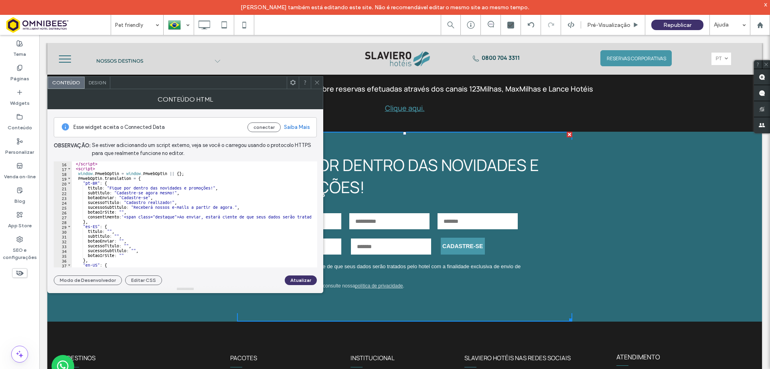
click at [314, 81] on icon at bounding box center [317, 82] width 6 height 6
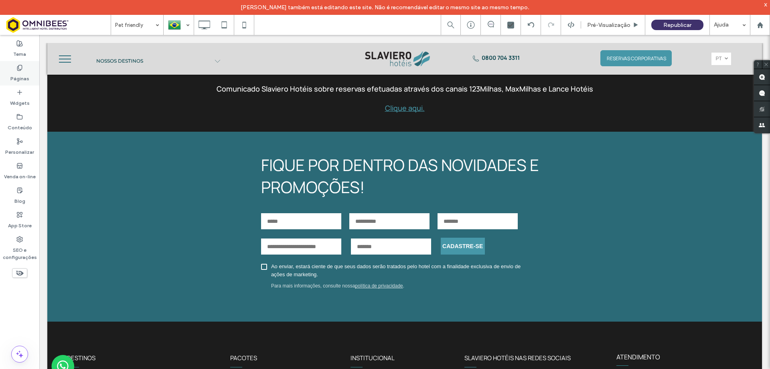
click at [26, 71] on label "Páginas" at bounding box center [19, 76] width 19 height 11
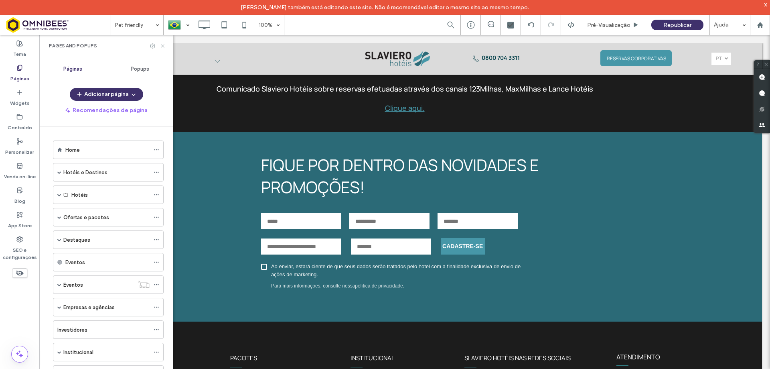
click at [163, 45] on icon at bounding box center [163, 46] width 6 height 6
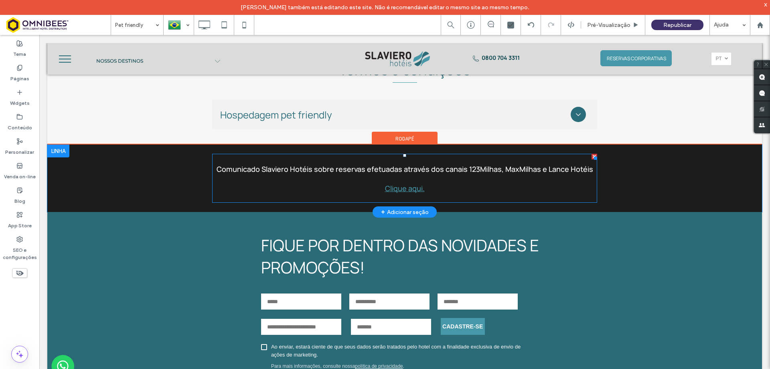
scroll to position [2928, 0]
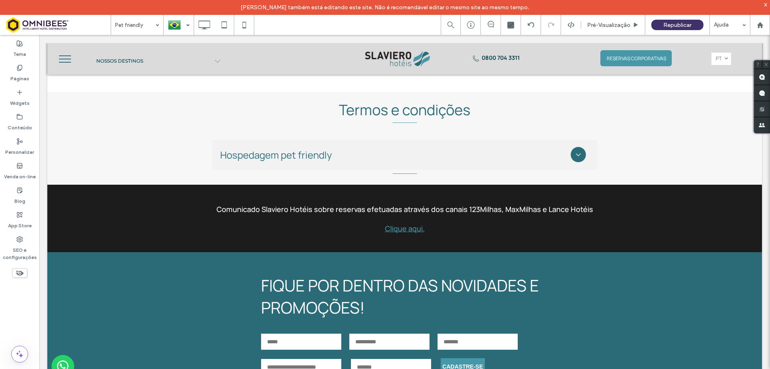
click at [176, 27] on div at bounding box center [178, 24] width 29 height 19
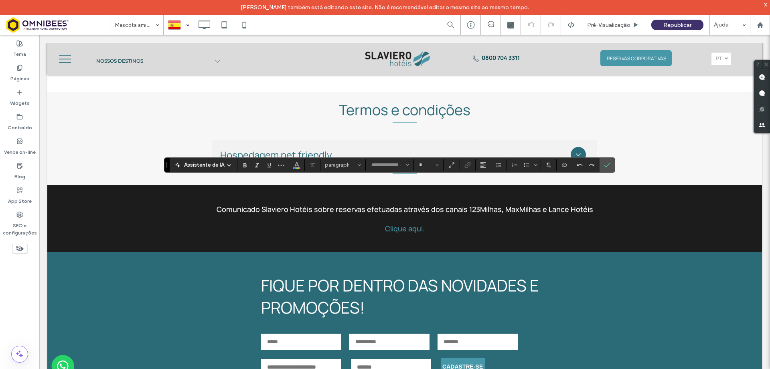
type input "*******"
type input "**"
click at [608, 164] on use "Confirmar" at bounding box center [607, 164] width 6 height 5
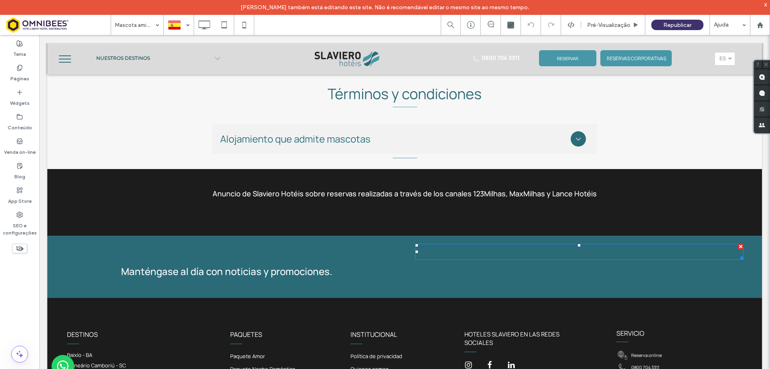
scroll to position [2848, 0]
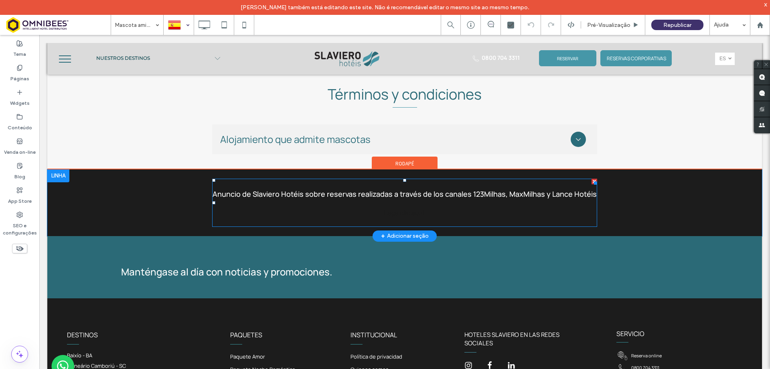
click at [451, 209] on p "Haga clic aquí." at bounding box center [404, 212] width 385 height 9
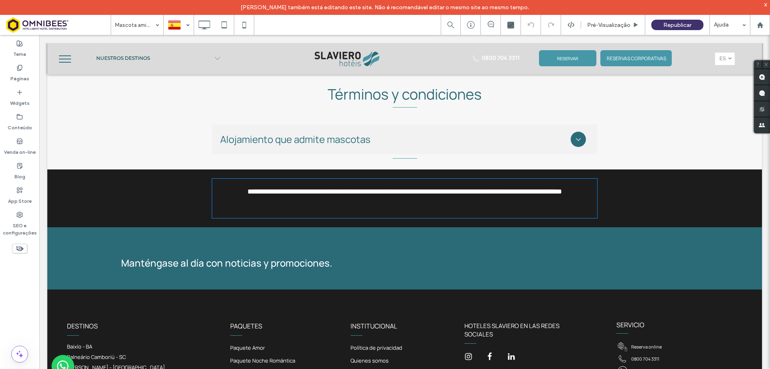
type input "*******"
type input "**"
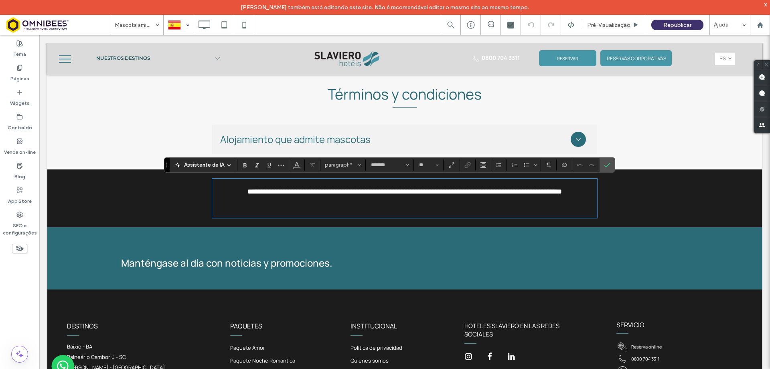
click at [418, 210] on span "**********" at bounding box center [404, 207] width 37 height 6
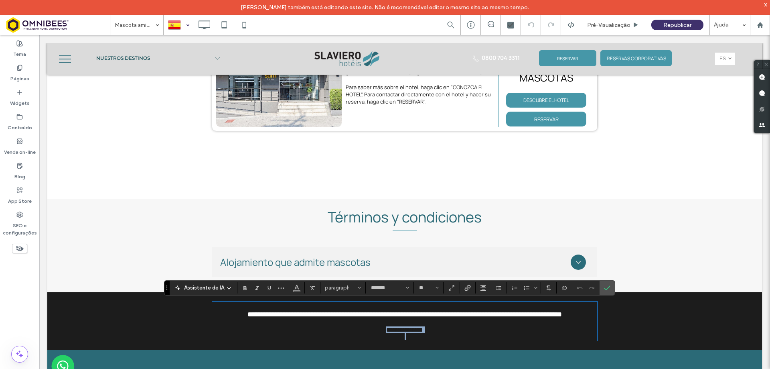
scroll to position [2807, 0]
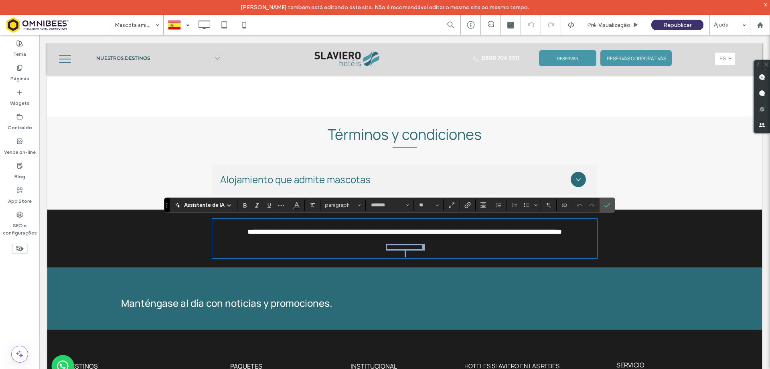
click at [429, 250] on p "**********" at bounding box center [404, 246] width 385 height 7
drag, startPoint x: 430, startPoint y: 251, endPoint x: 358, endPoint y: 254, distance: 71.9
click at [358, 250] on p "**********" at bounding box center [404, 246] width 385 height 7
click at [295, 201] on icon "Cor" at bounding box center [297, 204] width 6 height 6
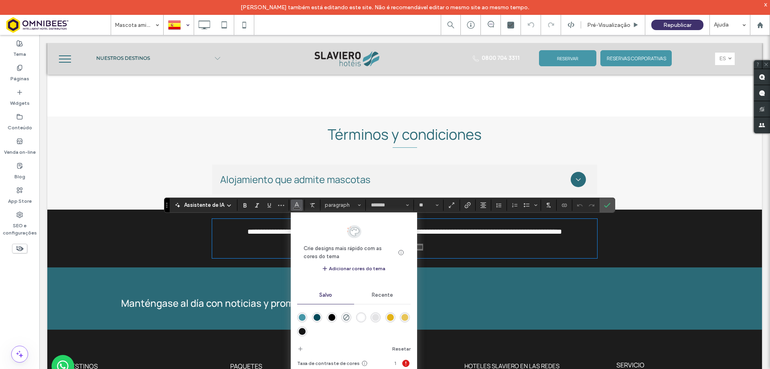
click at [316, 316] on div "rgba(2,74,90,1)" at bounding box center [317, 317] width 7 height 7
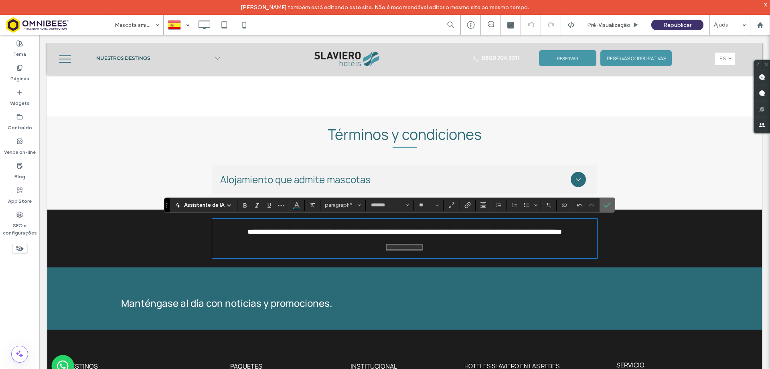
click at [602, 207] on label "Confirmar" at bounding box center [607, 205] width 12 height 14
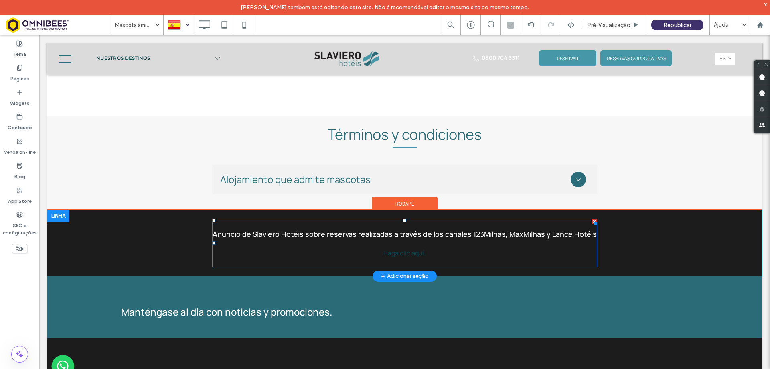
click at [429, 253] on p "Haga clic aquí." at bounding box center [404, 252] width 385 height 9
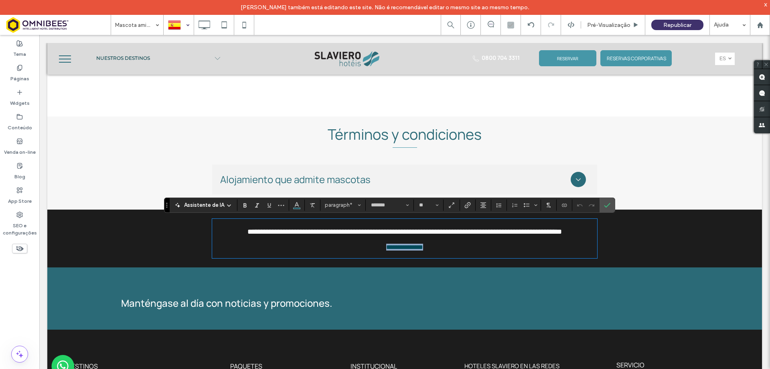
click at [432, 250] on p "**********" at bounding box center [404, 246] width 385 height 7
click at [299, 206] on icon "Cor" at bounding box center [297, 204] width 6 height 6
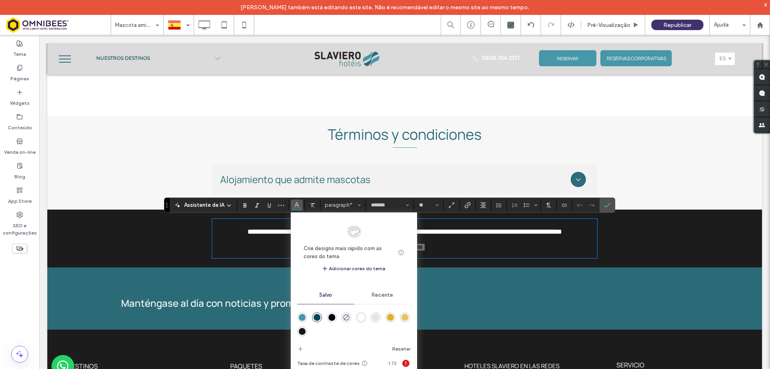
click at [301, 316] on div "rgba(70,151,168,1)" at bounding box center [302, 317] width 7 height 7
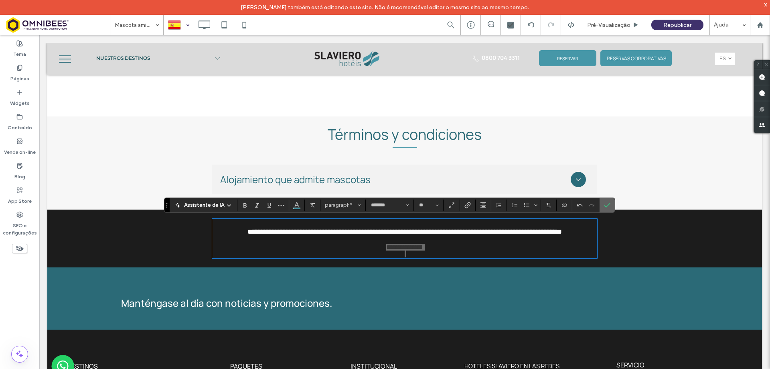
click at [606, 206] on use "Confirmar" at bounding box center [607, 205] width 6 height 5
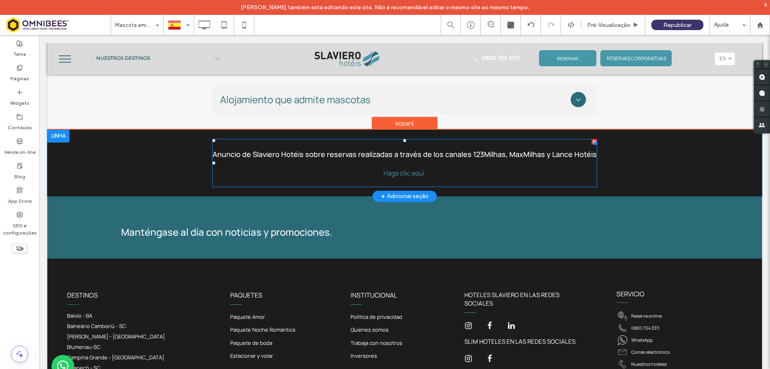
scroll to position [2888, 0]
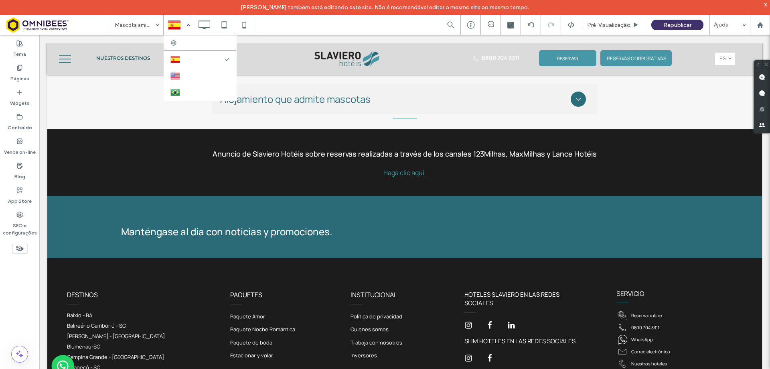
click at [183, 27] on div at bounding box center [178, 24] width 29 height 19
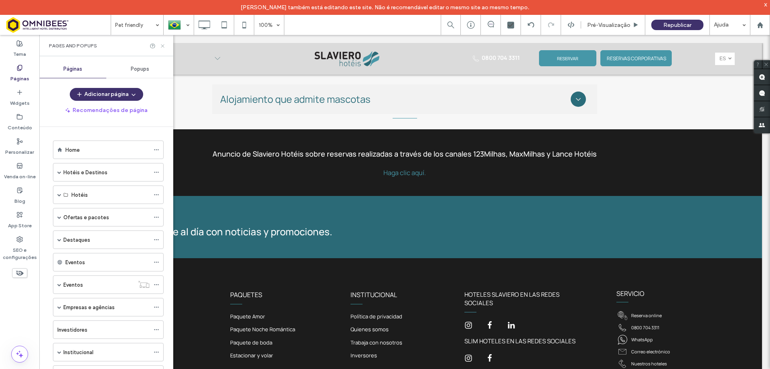
click at [160, 45] on icon at bounding box center [163, 46] width 6 height 6
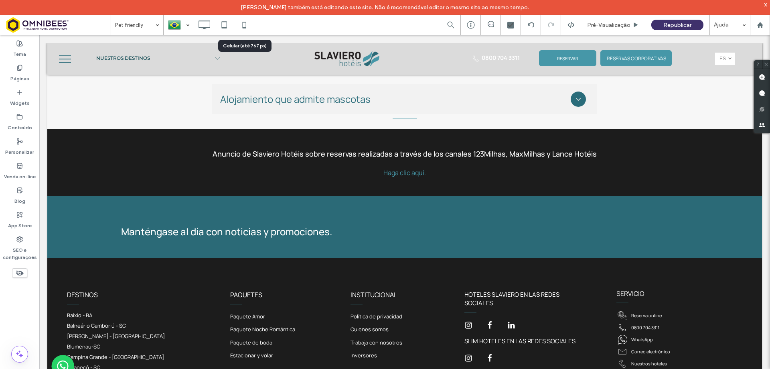
click at [248, 26] on icon at bounding box center [244, 25] width 16 height 16
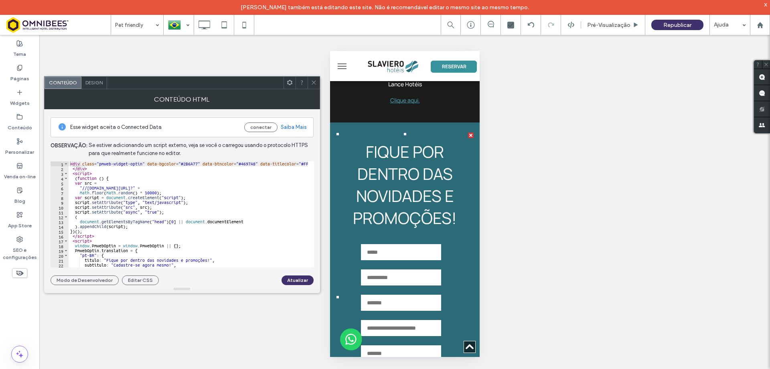
click at [313, 81] on icon at bounding box center [314, 82] width 6 height 6
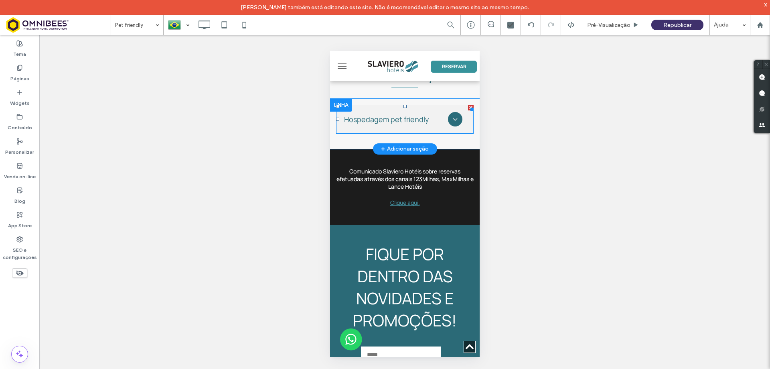
scroll to position [6708, 0]
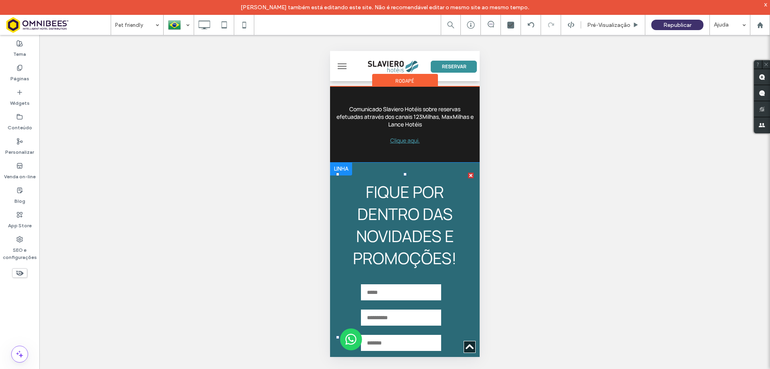
click at [428, 172] on span at bounding box center [405, 336] width 138 height 329
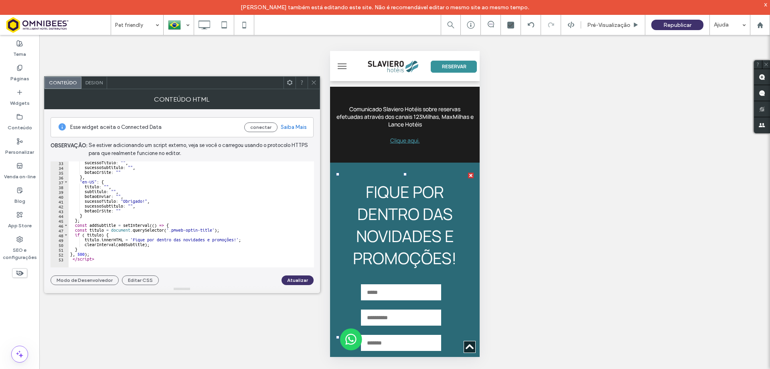
scroll to position [0, 0]
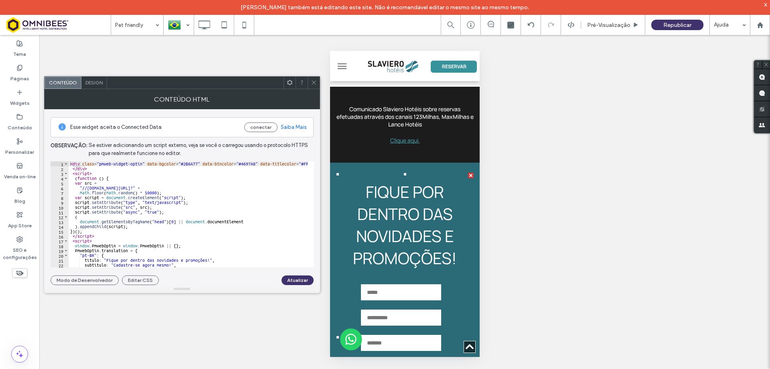
click at [310, 84] on div at bounding box center [314, 83] width 12 height 12
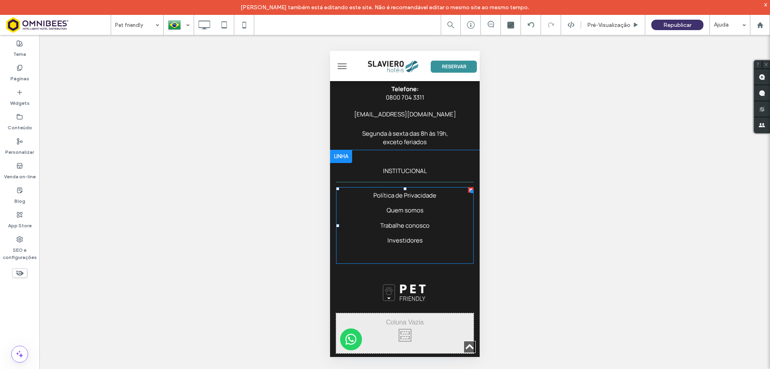
scroll to position [7223, 0]
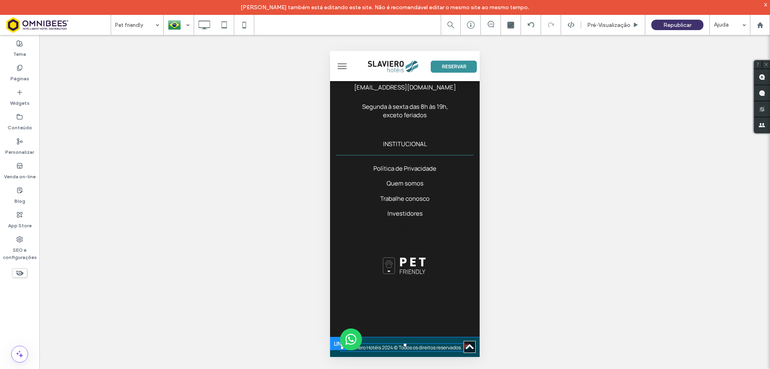
click at [386, 344] on span "Slaviero Hotéis 2024 © Todos os direitos reservados." at bounding box center [405, 347] width 114 height 7
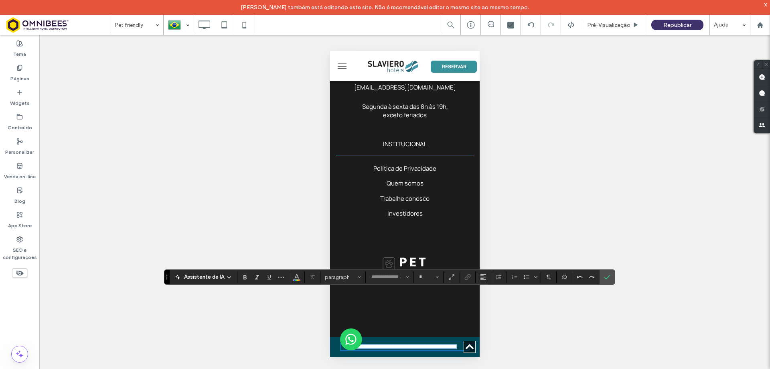
type input "*******"
type input "**"
click at [386, 344] on span "**********" at bounding box center [404, 346] width 103 height 5
click at [604, 275] on icon "Confirmar" at bounding box center [607, 277] width 6 height 6
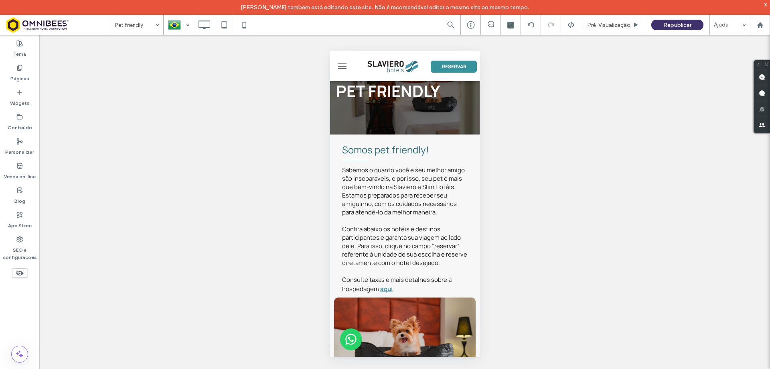
scroll to position [0, 0]
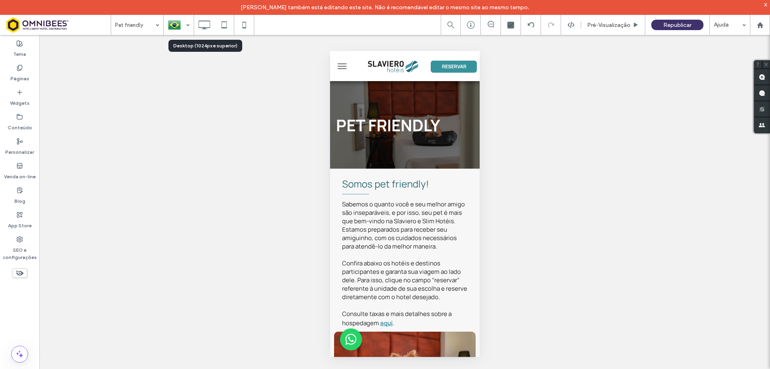
click at [210, 30] on icon at bounding box center [204, 25] width 16 height 16
